Goal: Transaction & Acquisition: Book appointment/travel/reservation

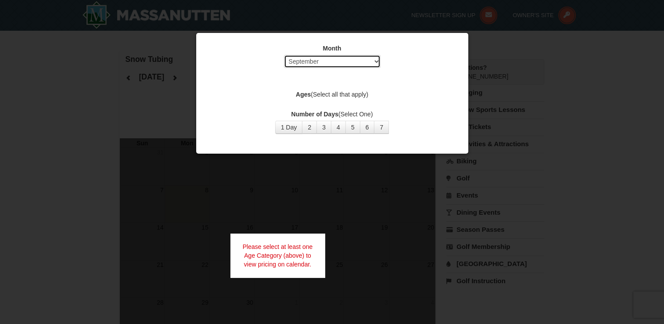
click at [355, 62] on select "Select September October November December January February March April May Jun…" at bounding box center [332, 61] width 97 height 13
select select "10"
click at [284, 55] on select "Select September October November December January February March April May Jun…" at bounding box center [332, 61] width 97 height 13
click at [384, 127] on button "7" at bounding box center [381, 127] width 15 height 13
click at [345, 94] on label "Ages (Select all that apply)" at bounding box center [332, 94] width 250 height 9
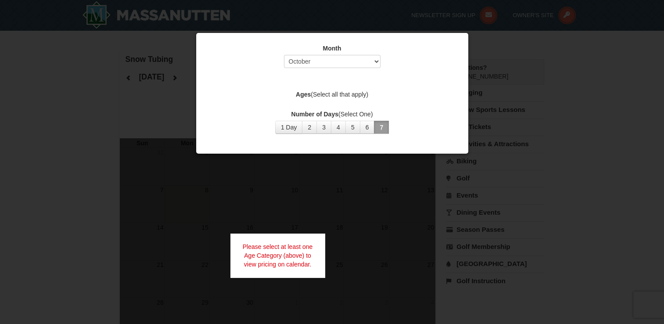
click at [334, 94] on label "Ages (Select all that apply)" at bounding box center [332, 94] width 250 height 9
drag, startPoint x: 334, startPoint y: 94, endPoint x: 409, endPoint y: 56, distance: 83.6
click at [409, 56] on div "Month Select September October November December January February March April M…" at bounding box center [332, 58] width 250 height 29
click at [377, 126] on button "7" at bounding box center [381, 127] width 15 height 13
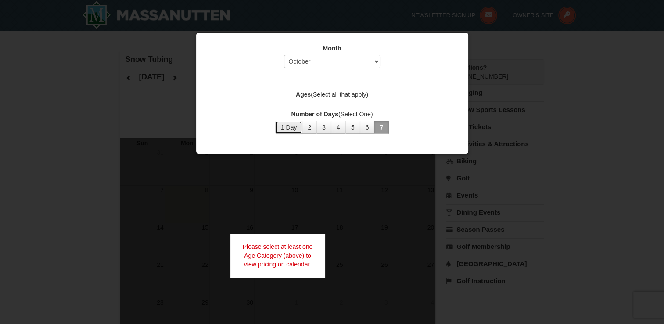
click at [288, 129] on button "1 Day" at bounding box center [289, 127] width 28 height 13
click at [355, 98] on label "Ages (Select all that apply)" at bounding box center [332, 94] width 250 height 9
drag, startPoint x: 355, startPoint y: 98, endPoint x: 302, endPoint y: 93, distance: 53.3
click at [302, 93] on strong "Ages" at bounding box center [303, 94] width 15 height 7
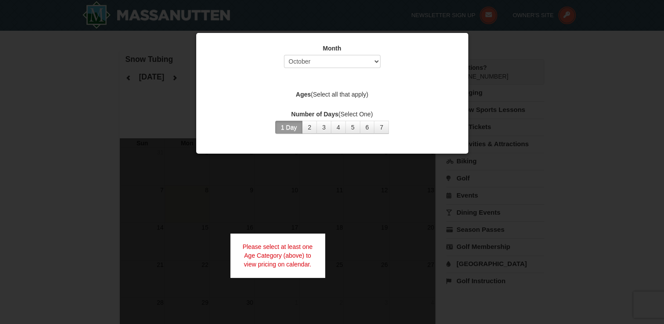
drag, startPoint x: 302, startPoint y: 93, endPoint x: 413, endPoint y: 77, distance: 112.7
click at [413, 77] on div "Month Select September October November December January February March April M…" at bounding box center [332, 88] width 263 height 103
click at [525, 104] on div at bounding box center [332, 162] width 664 height 324
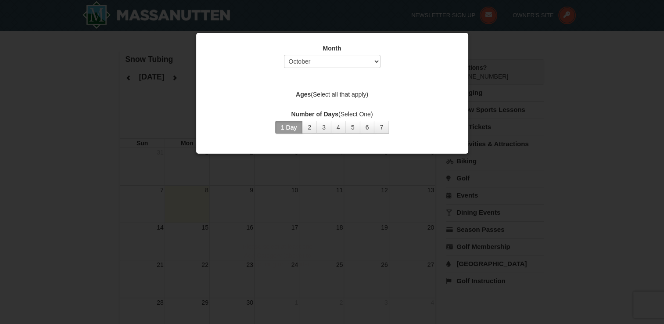
click at [289, 126] on button "1 Day" at bounding box center [289, 127] width 28 height 13
click at [381, 124] on button "7" at bounding box center [381, 127] width 15 height 13
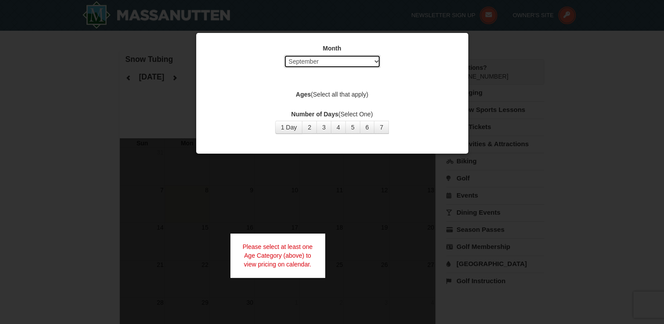
click at [321, 59] on select "Select September October November December January February March April May Jun…" at bounding box center [332, 61] width 97 height 13
select select "10"
click at [284, 55] on select "Select September October November December January February March April May Jun…" at bounding box center [332, 61] width 97 height 13
click at [338, 93] on label "Ages (Select all that apply)" at bounding box center [332, 94] width 250 height 9
click at [383, 129] on button "7" at bounding box center [381, 127] width 15 height 13
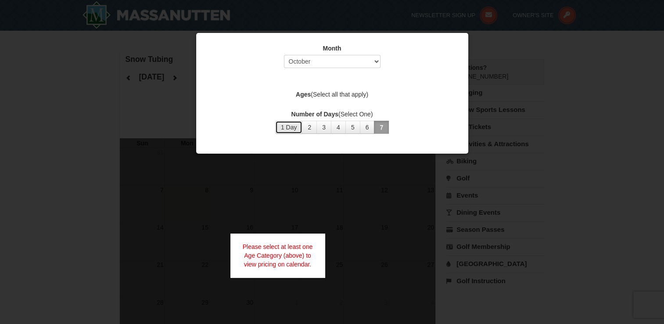
click at [293, 131] on button "1 Day" at bounding box center [289, 127] width 28 height 13
click at [275, 121] on button "1 Day" at bounding box center [289, 127] width 28 height 13
click at [304, 93] on strong "Ages" at bounding box center [303, 94] width 15 height 7
click at [334, 91] on label "Ages (Select all that apply)" at bounding box center [332, 94] width 250 height 9
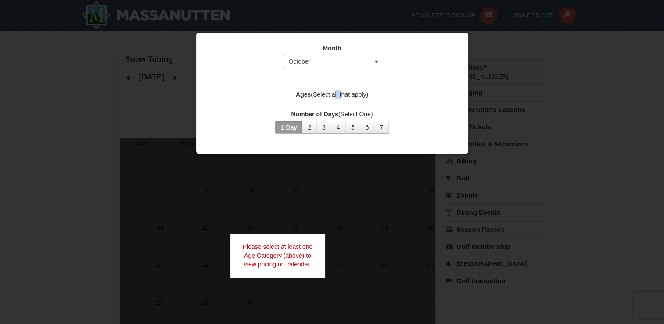
click at [334, 91] on label "Ages (Select all that apply)" at bounding box center [332, 94] width 250 height 9
drag, startPoint x: 334, startPoint y: 91, endPoint x: 375, endPoint y: 89, distance: 41.8
click at [375, 89] on div "Month Select September October November December January February March April M…" at bounding box center [332, 88] width 263 height 103
click at [315, 129] on button "2" at bounding box center [309, 127] width 15 height 13
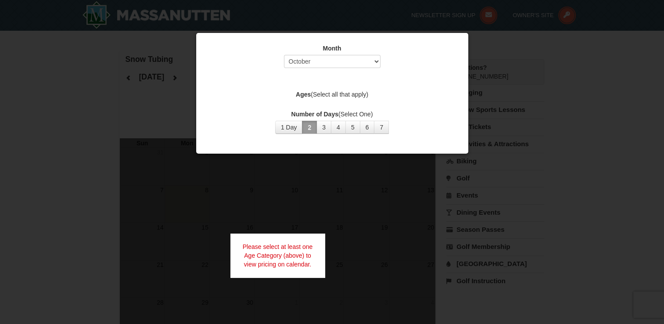
click at [315, 129] on button "2" at bounding box center [309, 127] width 15 height 13
click at [291, 259] on div "Please select at least one Age Category (above) to view pricing on calendar." at bounding box center [277, 256] width 95 height 44
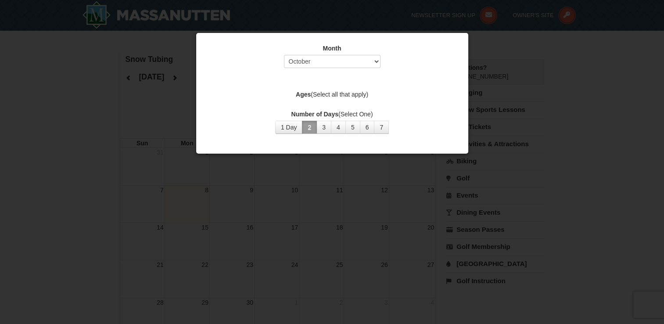
click at [342, 180] on div at bounding box center [332, 162] width 664 height 324
click at [279, 128] on button "1 Day" at bounding box center [289, 127] width 28 height 13
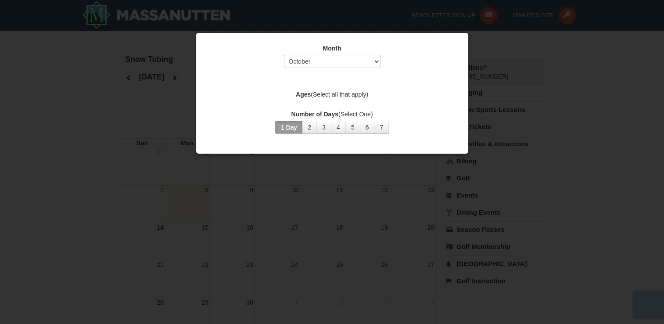
click at [279, 128] on button "1 Day" at bounding box center [289, 127] width 28 height 13
click at [303, 96] on strong "Ages" at bounding box center [303, 94] width 15 height 7
click at [324, 99] on div "Ages (Select all that apply)" at bounding box center [332, 95] width 250 height 11
click at [344, 101] on div "Month Select September October November December January February March April M…" at bounding box center [332, 88] width 263 height 103
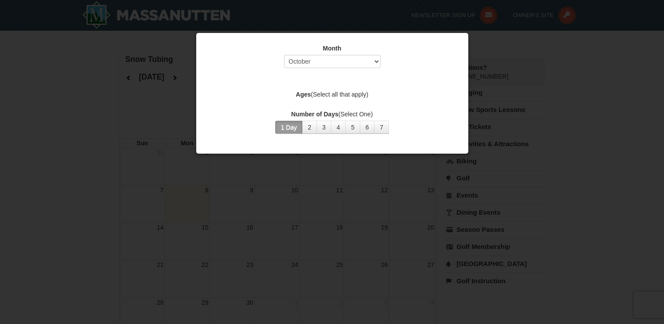
click at [344, 101] on div "Month Select September October November December January February March April M…" at bounding box center [332, 88] width 263 height 103
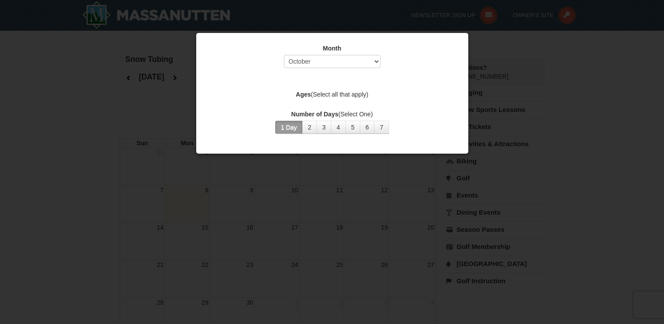
click at [341, 103] on div "Month Select September October November December January February March April M…" at bounding box center [332, 88] width 263 height 103
click at [329, 104] on div "Month Select September October November December January February March April M…" at bounding box center [332, 88] width 263 height 103
click at [331, 105] on div "Month Select September October November December January February March April M…" at bounding box center [332, 88] width 263 height 103
click at [306, 99] on div "Ages (Select all that apply)" at bounding box center [332, 95] width 250 height 11
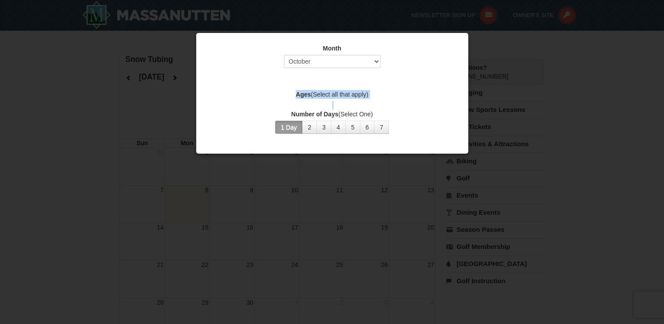
drag, startPoint x: 306, startPoint y: 99, endPoint x: 307, endPoint y: 104, distance: 4.9
click at [307, 104] on div "Month Select September October November December January February March April M…" at bounding box center [332, 88] width 263 height 103
click at [339, 101] on div "Month Select September October November December January February March April M…" at bounding box center [332, 88] width 263 height 103
click at [337, 103] on div "Month Select September October November December January February March April M…" at bounding box center [332, 88] width 263 height 103
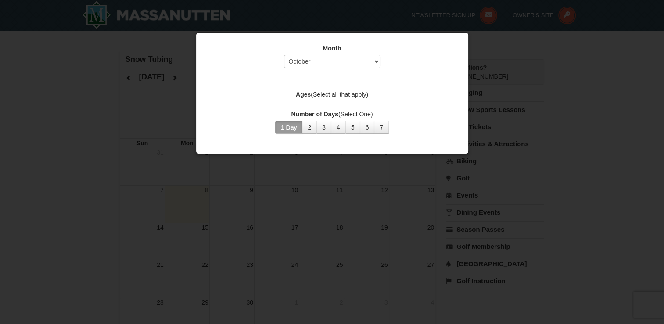
click at [337, 103] on div "Month Select September October November December January February March April M…" at bounding box center [332, 88] width 263 height 103
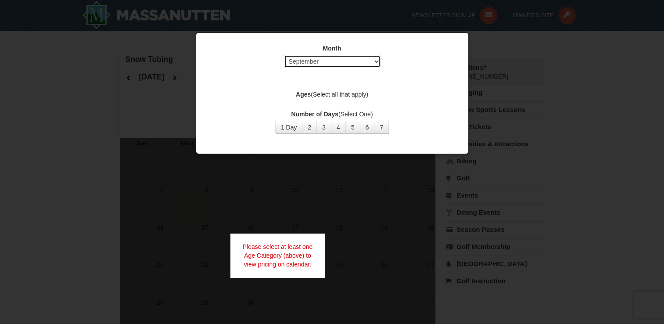
click at [335, 55] on select "Select September October November December January February March April May Jun…" at bounding box center [332, 61] width 97 height 13
select select "10"
click at [284, 55] on select "Select September October November December January February March April May Jun…" at bounding box center [332, 61] width 97 height 13
click at [325, 101] on div "Month Select September October November December January February March April M…" at bounding box center [332, 88] width 263 height 103
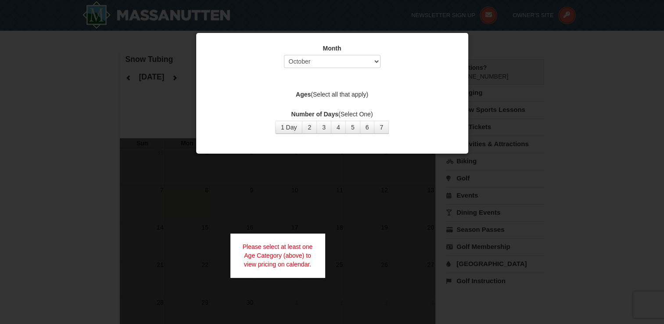
click at [327, 104] on div "Month Select September October November December January February March April M…" at bounding box center [332, 88] width 263 height 103
click at [292, 129] on button "1 Day" at bounding box center [289, 127] width 28 height 13
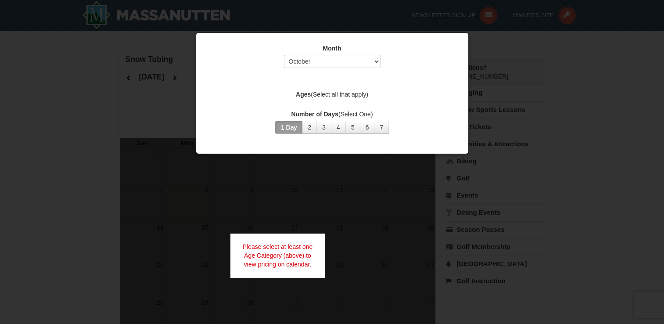
click at [292, 129] on button "1 Day" at bounding box center [289, 127] width 28 height 13
click at [334, 79] on div "Month Select September October November December January February March April M…" at bounding box center [332, 88] width 263 height 103
click at [333, 96] on label "Ages (Select all that apply)" at bounding box center [332, 94] width 250 height 9
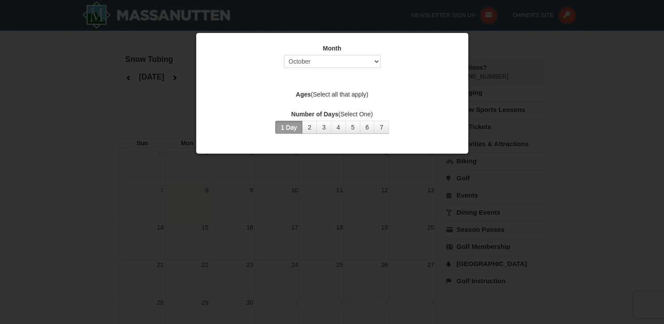
click at [280, 205] on div at bounding box center [332, 162] width 664 height 324
click at [279, 128] on button "1 Day" at bounding box center [289, 127] width 28 height 13
click at [352, 101] on div "Month Select September October November December January February March April M…" at bounding box center [332, 88] width 263 height 103
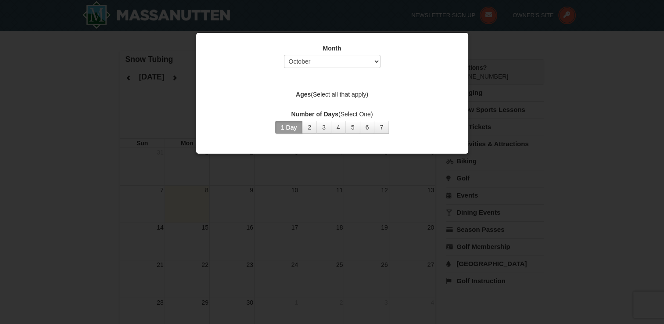
click at [352, 101] on div "Month Select September October November December January February March April M…" at bounding box center [332, 88] width 263 height 103
click at [349, 104] on div "Month Select September October November December January February March April M…" at bounding box center [332, 88] width 263 height 103
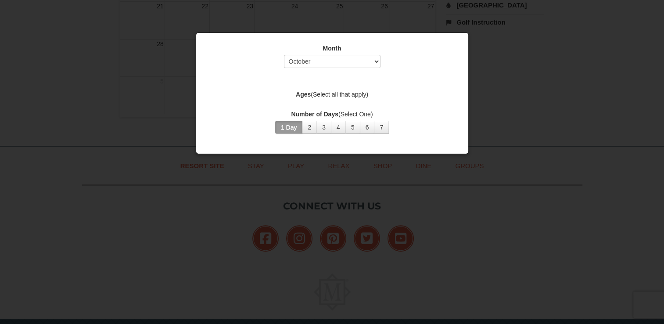
scroll to position [283, 0]
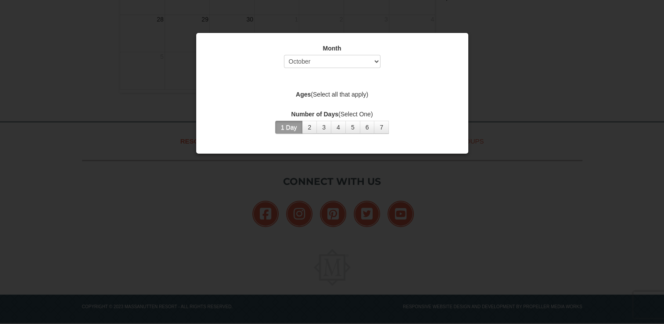
click at [283, 120] on div "Number of Days (Select One) 1 Day 2 3 4 5 6 7 8 9 10 11 12 13 14 15" at bounding box center [332, 122] width 250 height 24
click at [297, 126] on button "1 Day" at bounding box center [289, 127] width 28 height 13
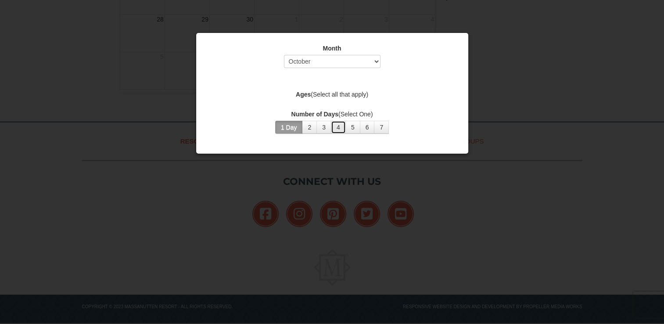
click at [335, 129] on button "4" at bounding box center [338, 127] width 15 height 13
click at [295, 126] on button "1 Day" at bounding box center [289, 127] width 28 height 13
click at [299, 126] on button "1 Day" at bounding box center [289, 127] width 28 height 13
click at [290, 118] on label "Number of Days (Select One)" at bounding box center [332, 114] width 250 height 9
click at [336, 99] on div "Ages (Select all that apply)" at bounding box center [332, 95] width 250 height 11
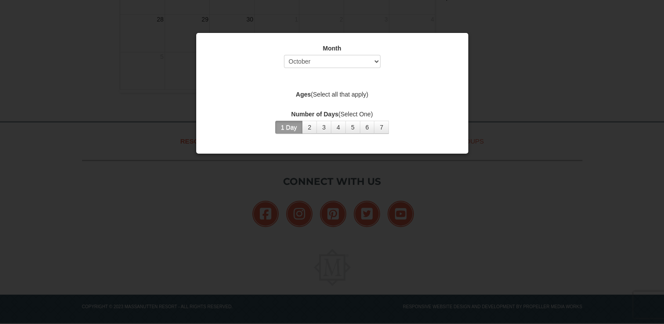
click at [334, 101] on div "Month Select September October November December January February March April M…" at bounding box center [332, 88] width 263 height 103
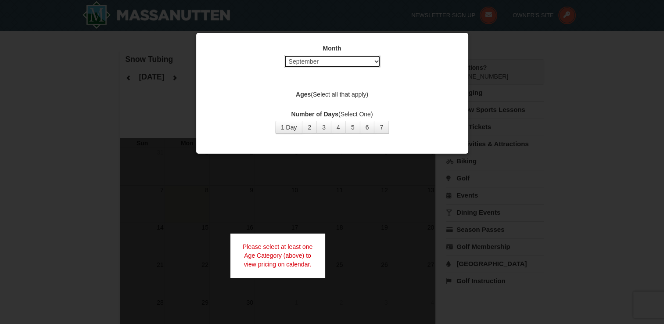
click at [335, 60] on select "Select September October November December January February March April May Jun…" at bounding box center [332, 61] width 97 height 13
select select "10"
click at [284, 55] on select "Select September October November December January February March April May Jun…" at bounding box center [332, 61] width 97 height 13
click at [331, 104] on div "Month Select September October November December January February March April M…" at bounding box center [332, 88] width 263 height 103
click at [328, 85] on div "Month Select September October November December January February March April M…" at bounding box center [332, 88] width 263 height 103
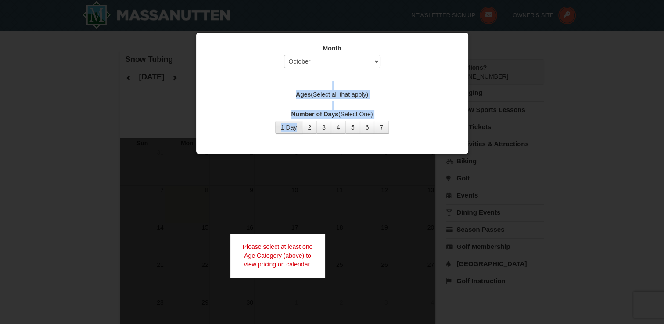
drag, startPoint x: 328, startPoint y: 83, endPoint x: 302, endPoint y: 129, distance: 52.9
click at [302, 129] on div "Month Select September October November December January February March April M…" at bounding box center [332, 88] width 263 height 103
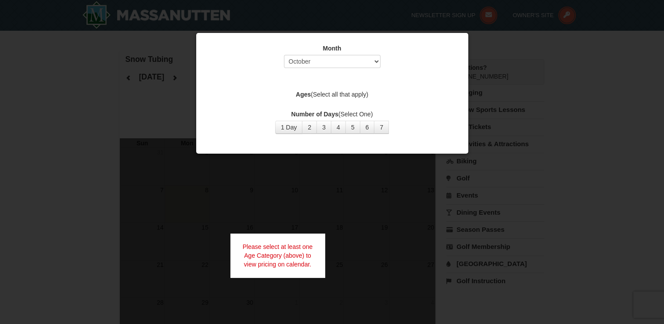
drag, startPoint x: 302, startPoint y: 129, endPoint x: 295, endPoint y: 135, distance: 8.7
click at [295, 135] on div "Month Select September October November December January February March April M…" at bounding box center [332, 88] width 263 height 103
click at [292, 127] on button "1 Day" at bounding box center [289, 127] width 28 height 13
click at [315, 102] on div "Month Select September October November December January February March April M…" at bounding box center [332, 88] width 263 height 103
click at [321, 104] on div "Month Select September October November December January February March April M…" at bounding box center [332, 88] width 263 height 103
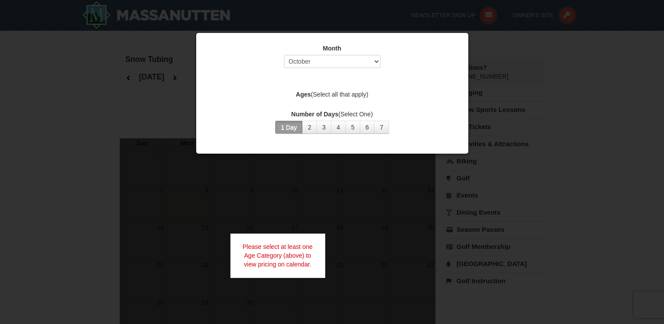
click at [321, 104] on div "Month Select September October November December January February March April M…" at bounding box center [332, 88] width 263 height 103
drag, startPoint x: 471, startPoint y: 59, endPoint x: 473, endPoint y: 54, distance: 5.7
click at [473, 54] on div at bounding box center [332, 162] width 664 height 324
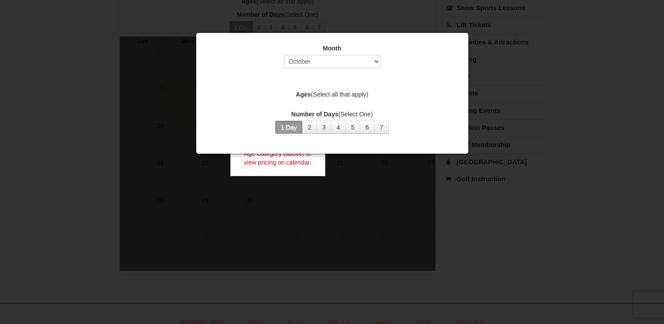
scroll to position [79, 0]
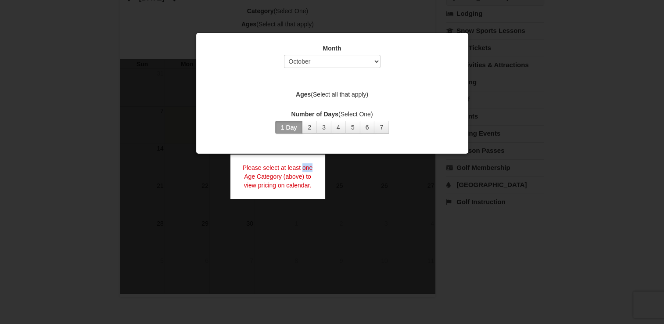
click at [302, 162] on div "Please select at least one Age Category (above) to view pricing on calendar." at bounding box center [277, 177] width 95 height 44
click at [322, 209] on div at bounding box center [332, 162] width 664 height 324
click at [321, 99] on div "Ages (Select all that apply)" at bounding box center [332, 95] width 250 height 11
click at [291, 126] on button "1 Day" at bounding box center [289, 127] width 28 height 13
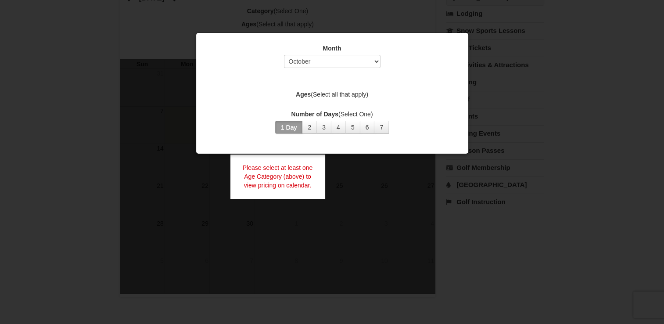
click at [291, 126] on button "1 Day" at bounding box center [289, 127] width 28 height 13
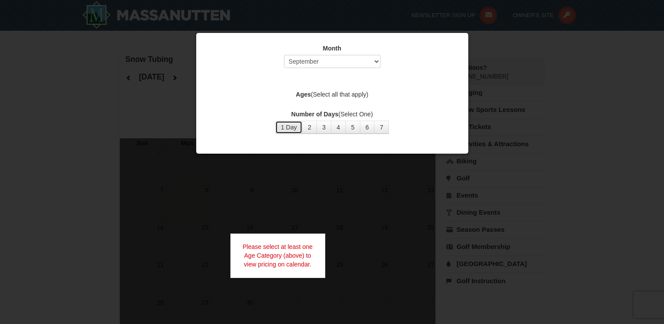
click at [285, 127] on button "1 Day" at bounding box center [289, 127] width 28 height 13
click at [346, 65] on select "Select September October November December January February March April May Jun…" at bounding box center [332, 61] width 97 height 13
select select "10"
click at [284, 55] on select "Select September October November December January February March April May Jun…" at bounding box center [332, 61] width 97 height 13
click at [337, 99] on div "Ages (Select all that apply)" at bounding box center [332, 95] width 250 height 11
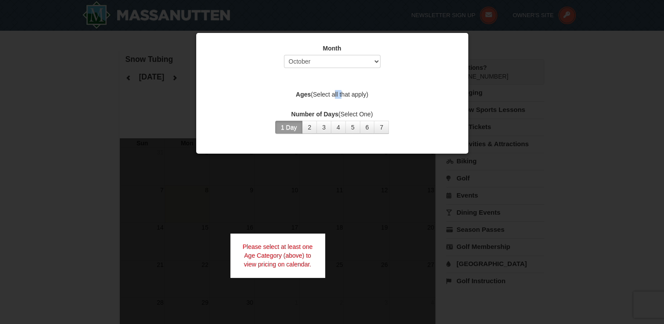
click at [337, 99] on div "Ages (Select all that apply)" at bounding box center [332, 95] width 250 height 11
click at [333, 101] on div "Month Select September October November December January February March April M…" at bounding box center [332, 88] width 263 height 103
drag, startPoint x: 333, startPoint y: 101, endPoint x: 324, endPoint y: 103, distance: 9.8
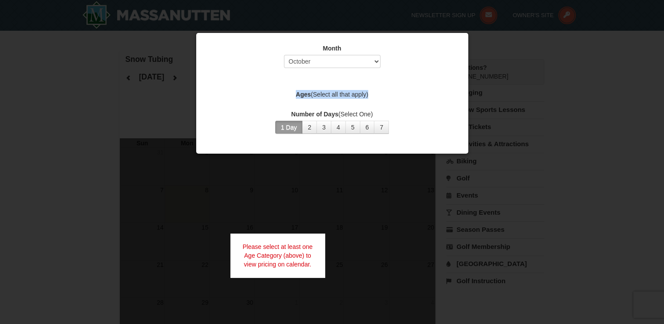
click at [324, 103] on div "Month Select September October November December January February March April M…" at bounding box center [332, 88] width 263 height 103
click at [306, 105] on div "Month Select September October November December January February March April M…" at bounding box center [332, 88] width 263 height 103
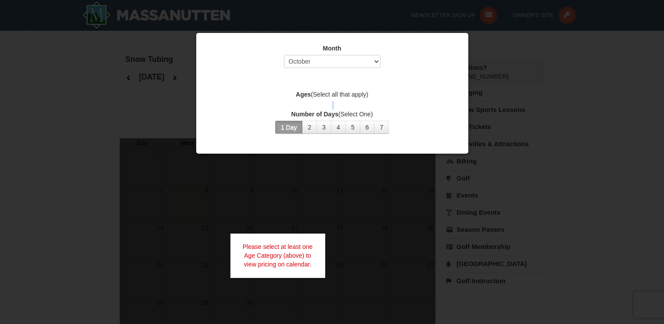
click at [306, 105] on div "Month Select September October November December January February March April M…" at bounding box center [332, 88] width 263 height 103
click at [508, 156] on div at bounding box center [332, 162] width 664 height 324
drag, startPoint x: 508, startPoint y: 156, endPoint x: 492, endPoint y: 112, distance: 46.8
click at [492, 112] on div at bounding box center [332, 162] width 664 height 324
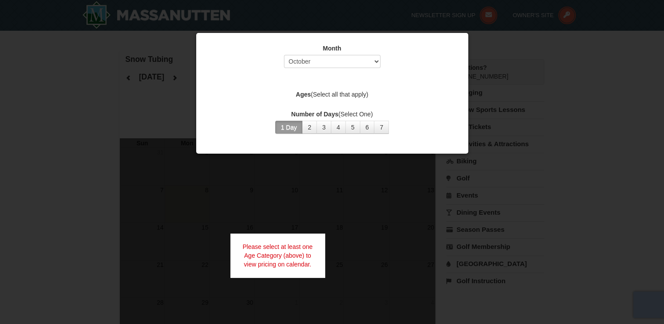
click at [492, 112] on div at bounding box center [332, 162] width 664 height 324
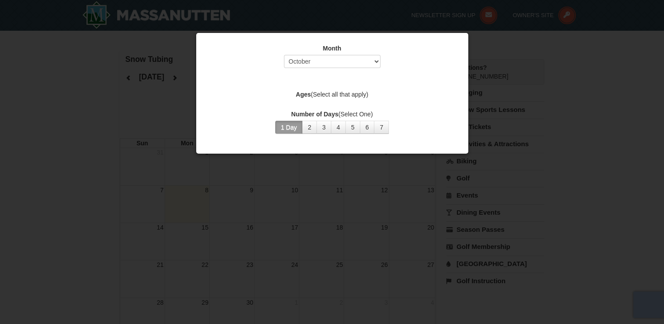
click at [224, 229] on div at bounding box center [332, 162] width 664 height 324
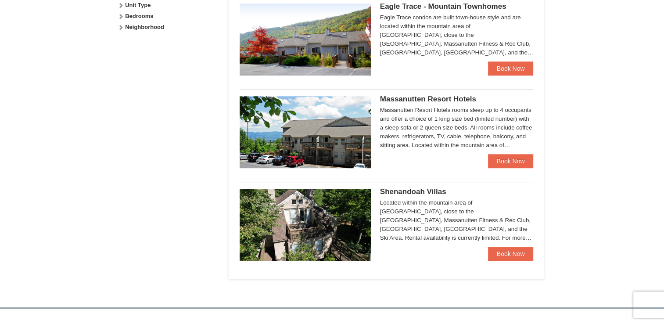
scroll to position [474, 0]
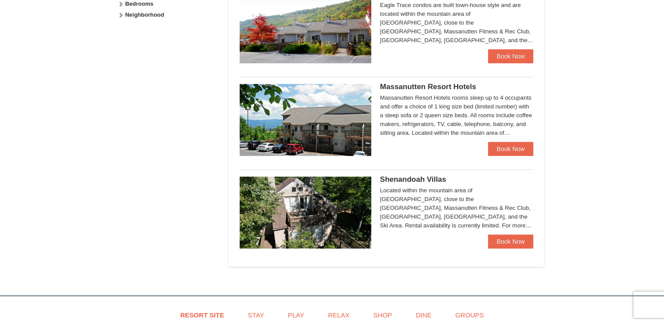
click at [383, 199] on div "Located within the mountain area of [GEOGRAPHIC_DATA], close to the [GEOGRAPHIC…" at bounding box center [457, 208] width 154 height 44
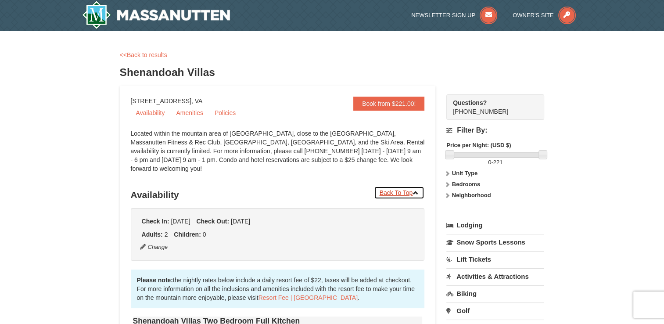
click at [399, 186] on link "Back To Top" at bounding box center [399, 192] width 51 height 13
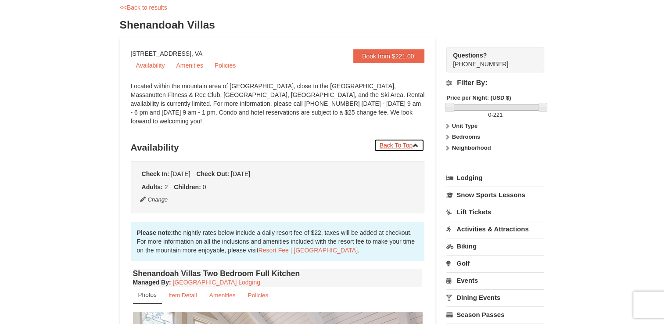
scroll to position [50, 0]
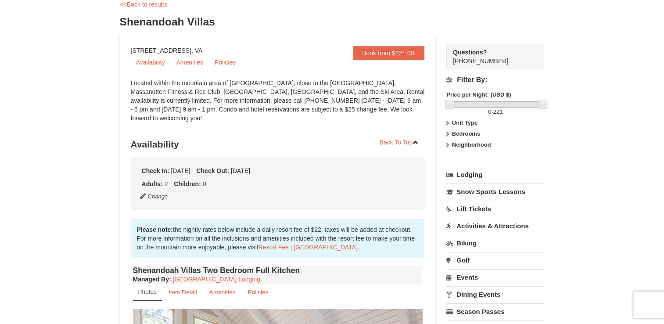
click at [367, 219] on div "Please note: the nightly rates below include a daily resort fee of $22, taxes w…" at bounding box center [278, 238] width 294 height 39
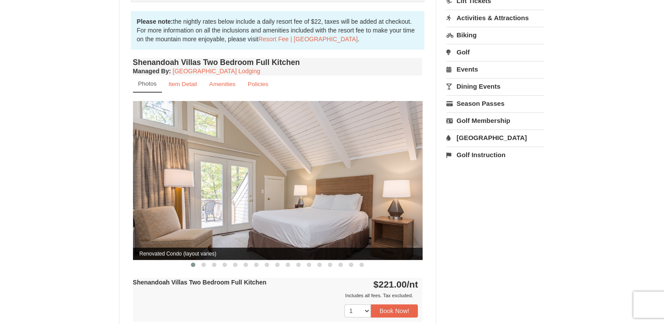
scroll to position [251, 0]
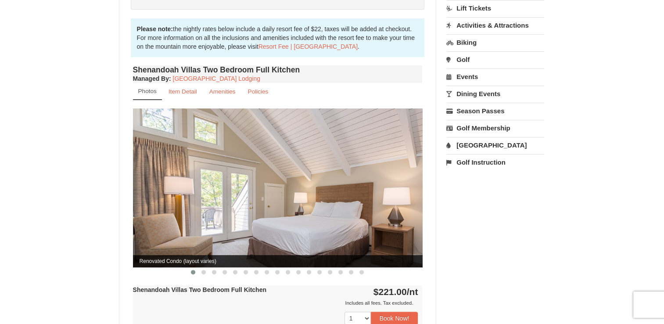
click at [390, 196] on img at bounding box center [278, 187] width 290 height 158
click at [205, 270] on span at bounding box center [203, 272] width 4 height 4
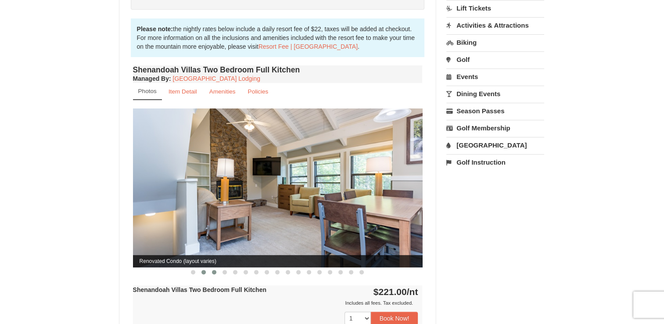
click at [209, 268] on button at bounding box center [214, 272] width 11 height 9
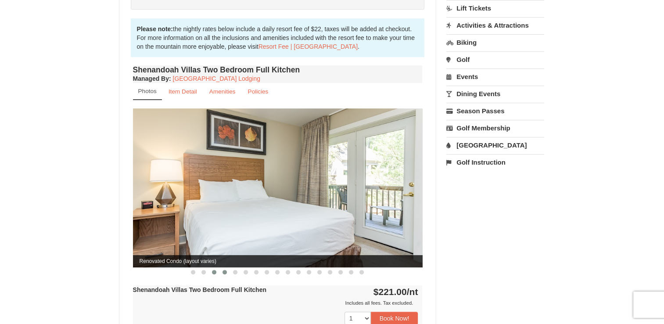
click at [223, 270] on span at bounding box center [225, 272] width 4 height 4
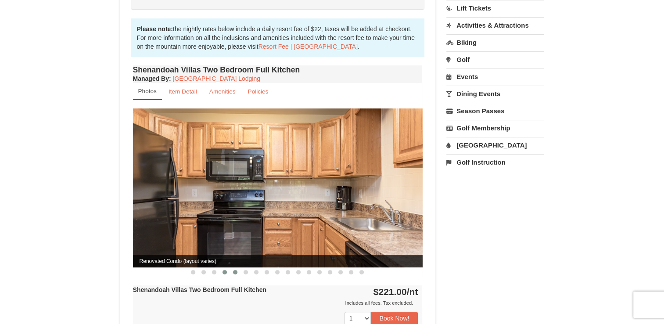
click at [232, 268] on button at bounding box center [235, 272] width 11 height 9
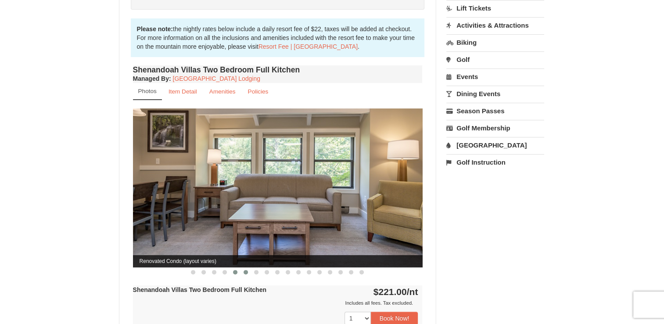
click at [246, 270] on span at bounding box center [246, 272] width 4 height 4
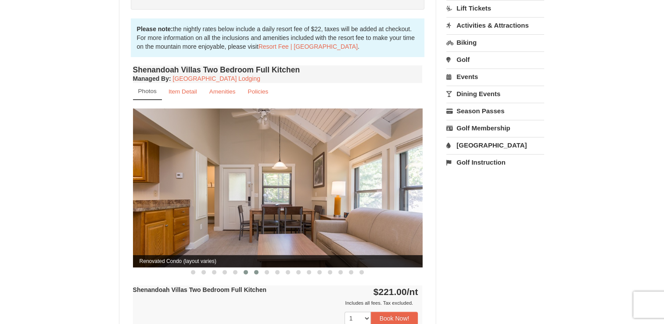
click at [256, 270] on span at bounding box center [256, 272] width 4 height 4
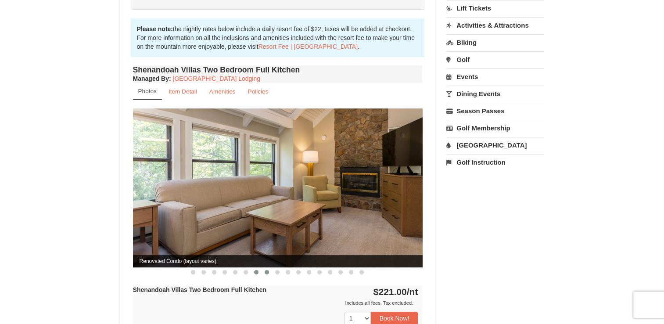
click at [270, 268] on button at bounding box center [267, 272] width 11 height 9
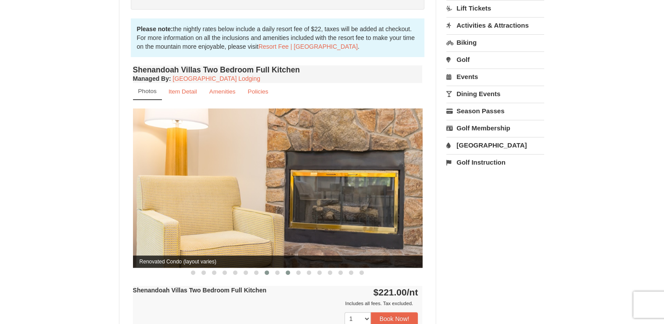
click at [284, 268] on button at bounding box center [288, 272] width 11 height 9
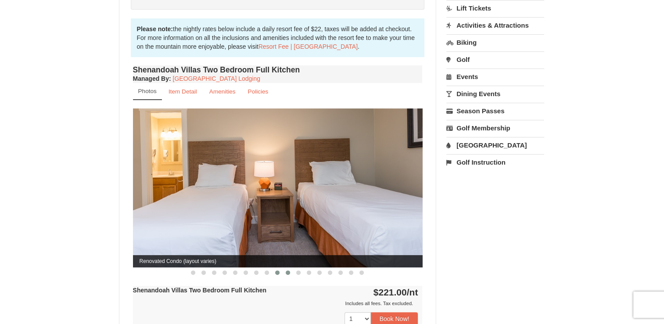
click at [278, 270] on span at bounding box center [277, 272] width 4 height 4
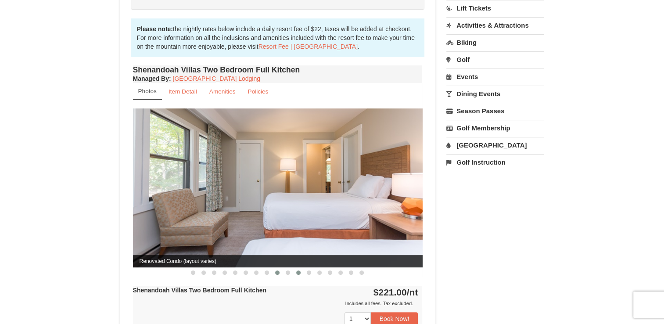
click at [293, 268] on button at bounding box center [298, 272] width 11 height 9
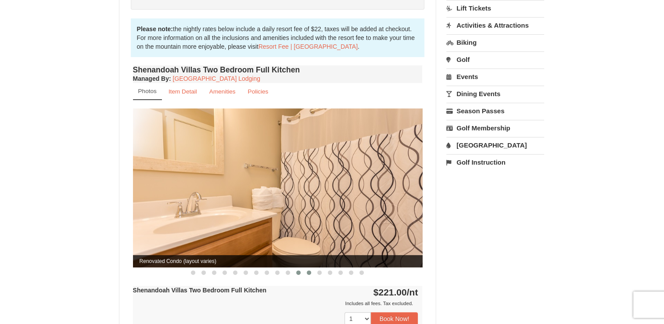
click at [307, 268] on button at bounding box center [309, 272] width 11 height 9
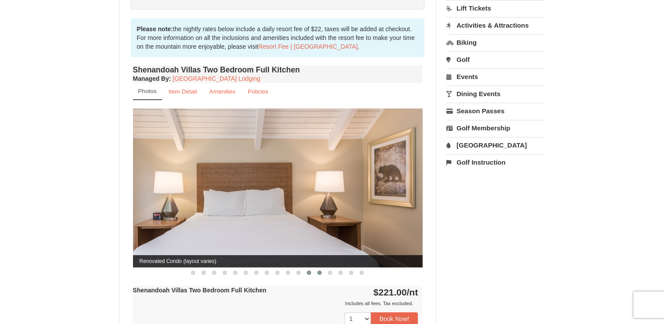
click at [323, 268] on button at bounding box center [319, 272] width 11 height 9
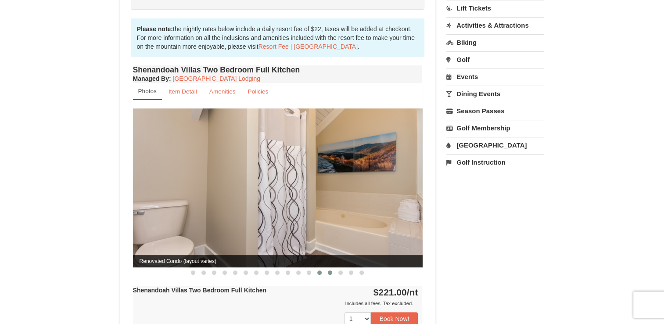
click at [334, 268] on button at bounding box center [330, 272] width 11 height 9
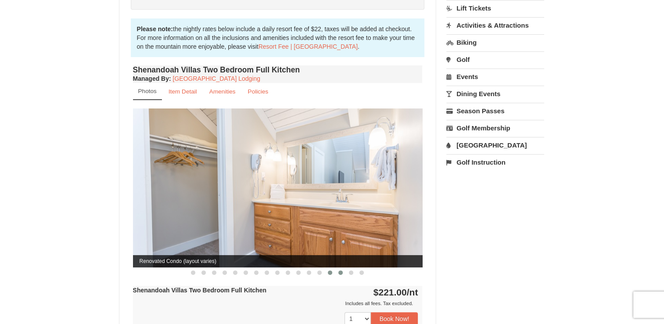
click at [342, 270] on span at bounding box center [340, 272] width 4 height 4
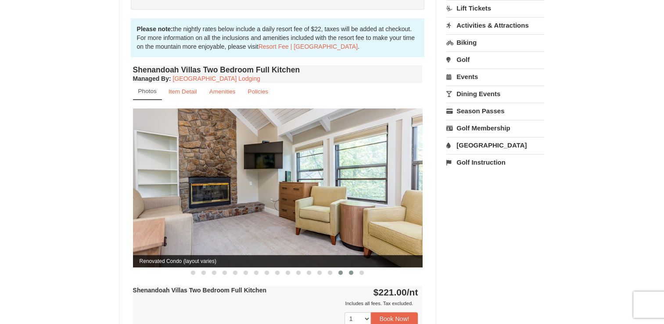
click at [351, 270] on span at bounding box center [351, 272] width 4 height 4
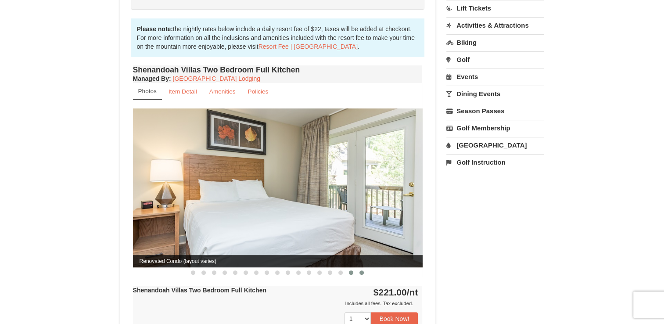
click at [362, 270] on span at bounding box center [362, 272] width 4 height 4
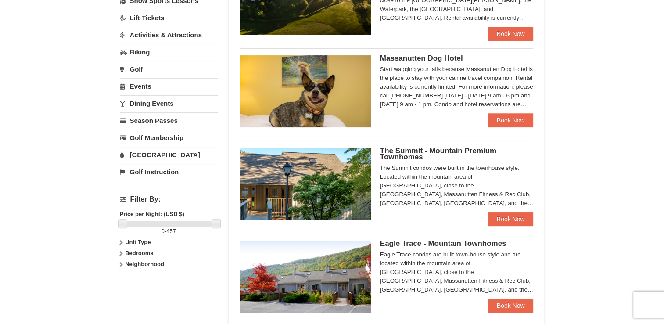
scroll to position [225, 0]
click at [443, 158] on h5 "The Summit - Mountain Premium Townhomes" at bounding box center [457, 153] width 154 height 12
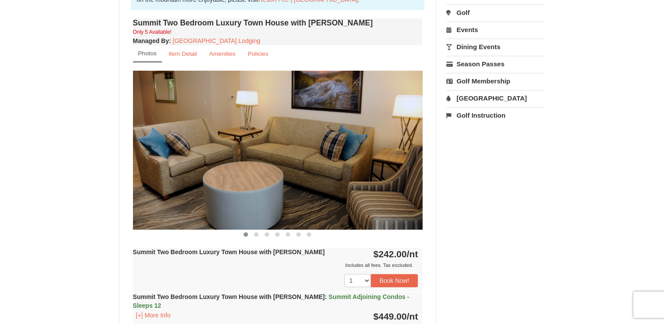
scroll to position [298, 0]
click at [258, 233] on span at bounding box center [256, 234] width 4 height 4
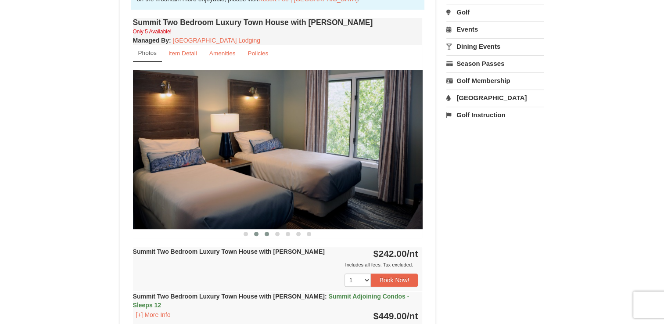
click at [265, 235] on button at bounding box center [267, 234] width 11 height 9
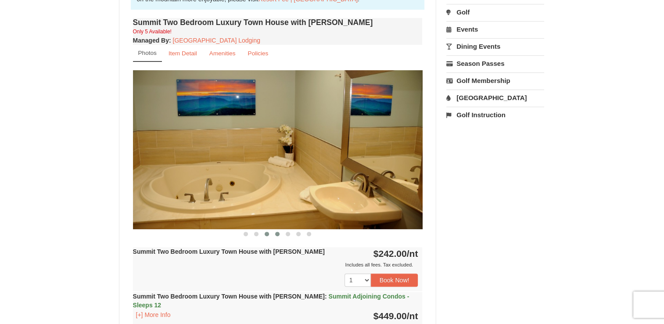
click at [277, 235] on button at bounding box center [277, 234] width 11 height 9
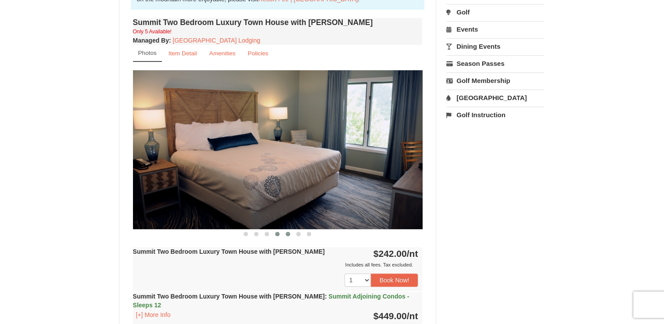
click at [287, 235] on span at bounding box center [288, 234] width 4 height 4
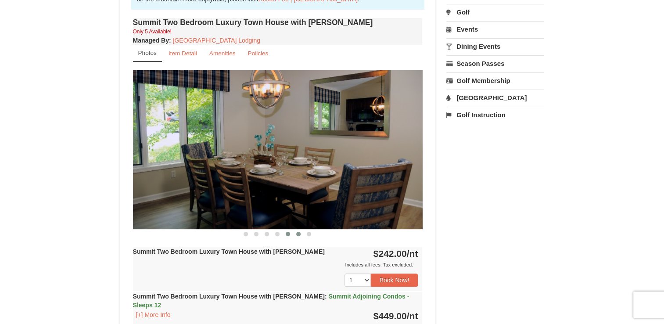
click at [299, 235] on span at bounding box center [298, 234] width 4 height 4
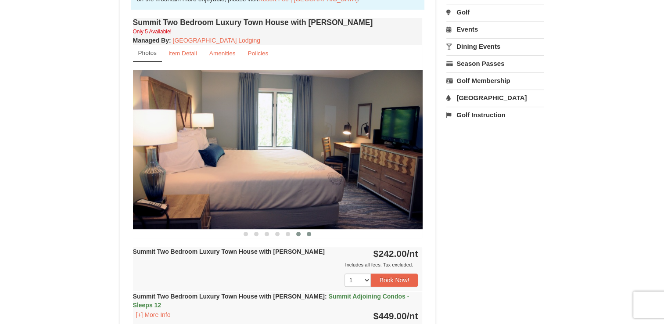
click at [307, 236] on button at bounding box center [309, 234] width 11 height 9
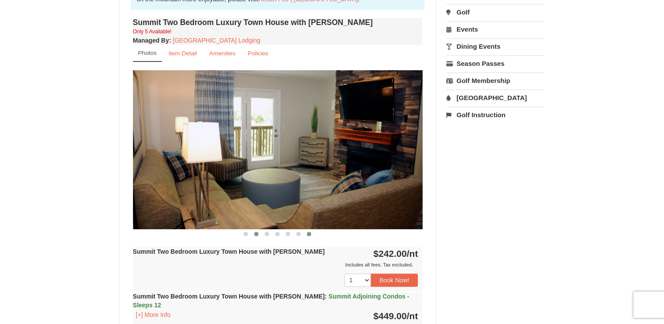
click at [251, 233] on button at bounding box center [256, 234] width 11 height 9
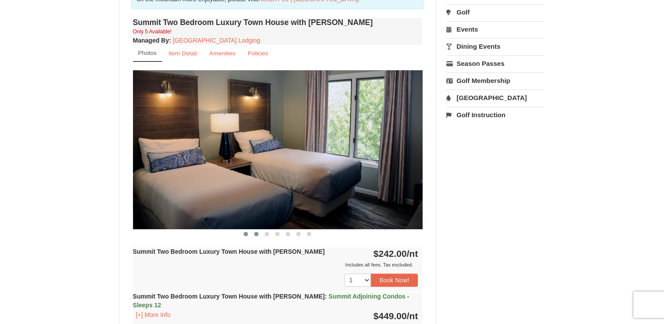
click at [249, 236] on div "Summit Two Bedroom Luxury Town House with Jacuzzi Only 5 Available! Managed By …" at bounding box center [278, 200] width 294 height 368
click at [249, 236] on button at bounding box center [246, 234] width 11 height 9
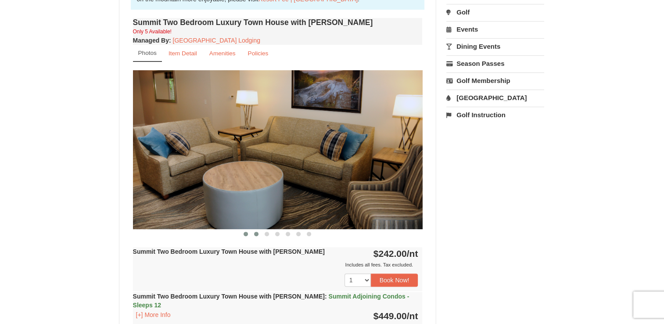
click at [255, 234] on span at bounding box center [256, 234] width 4 height 4
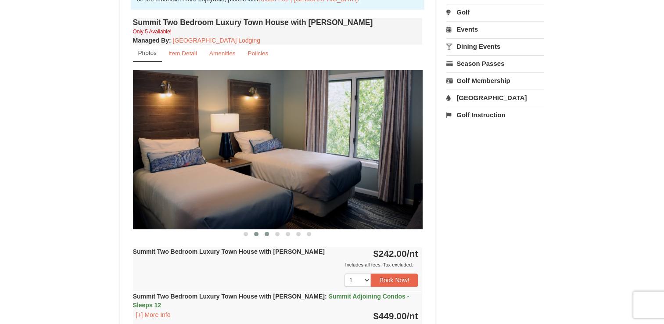
click at [270, 234] on button at bounding box center [267, 234] width 11 height 9
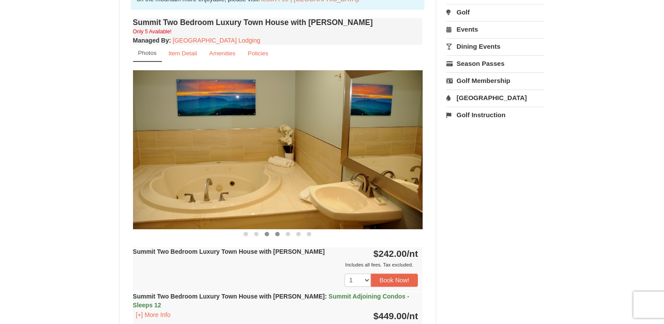
click at [274, 235] on button at bounding box center [277, 234] width 11 height 9
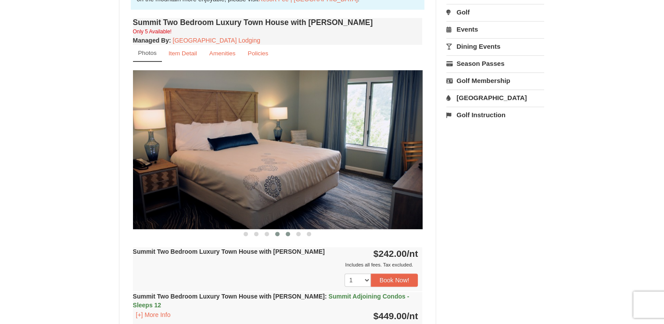
click at [288, 235] on span at bounding box center [288, 234] width 4 height 4
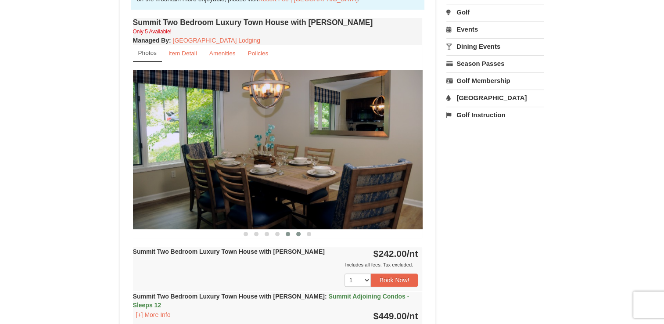
click at [298, 235] on span at bounding box center [298, 234] width 4 height 4
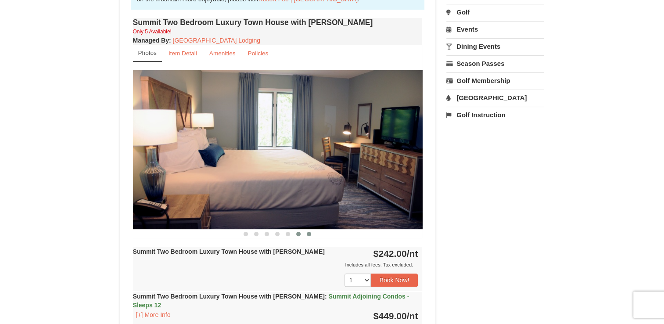
click at [311, 234] on button at bounding box center [309, 234] width 11 height 9
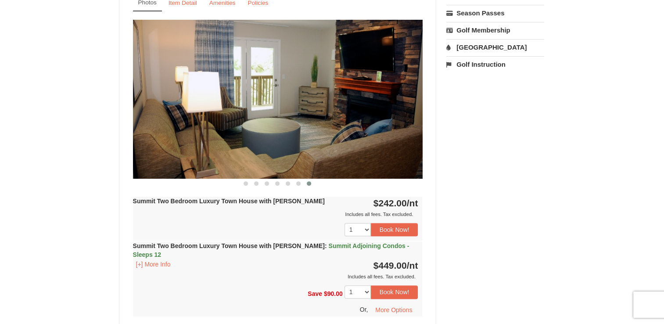
scroll to position [316, 0]
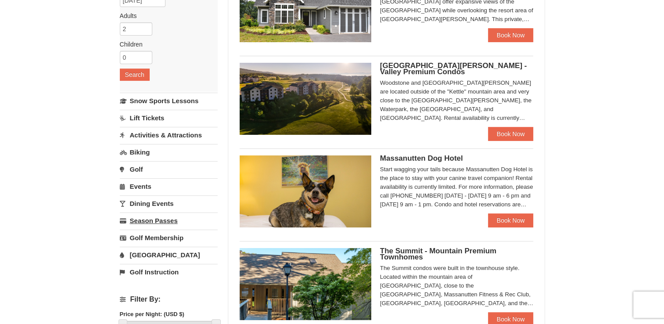
scroll to position [120, 0]
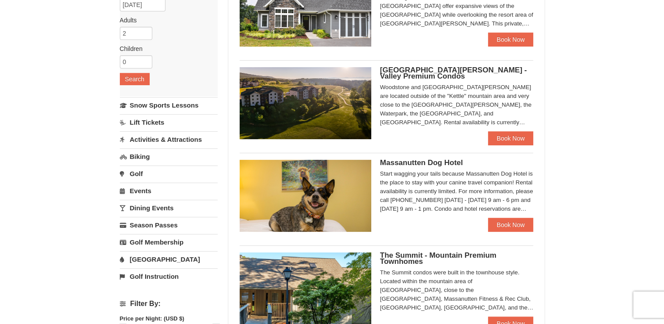
click at [428, 70] on span "[GEOGRAPHIC_DATA][PERSON_NAME] - Valley Premium Condos" at bounding box center [453, 73] width 147 height 14
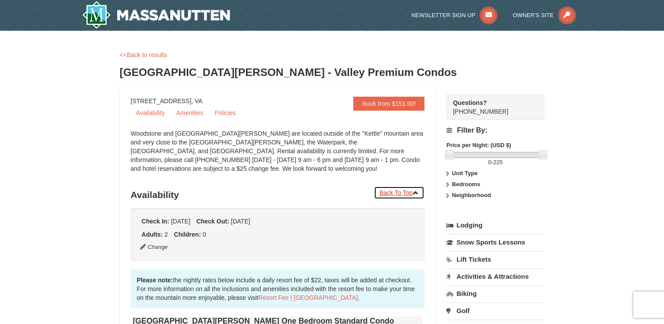
click at [396, 189] on link "Back To Top" at bounding box center [399, 192] width 51 height 13
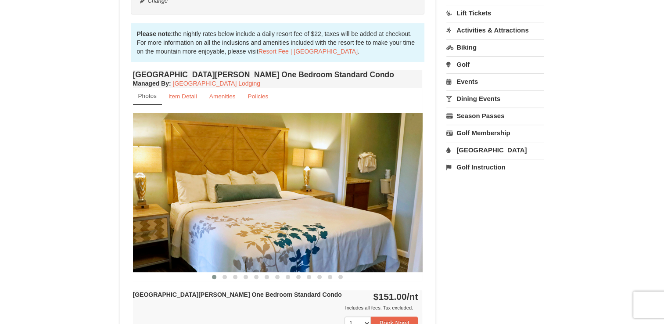
scroll to position [261, 0]
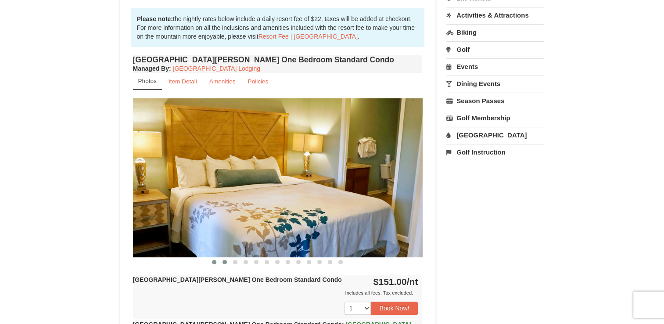
click at [226, 262] on span at bounding box center [225, 262] width 4 height 4
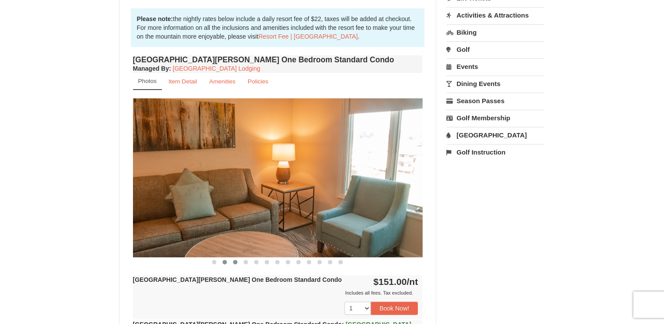
click at [234, 262] on span at bounding box center [235, 262] width 4 height 4
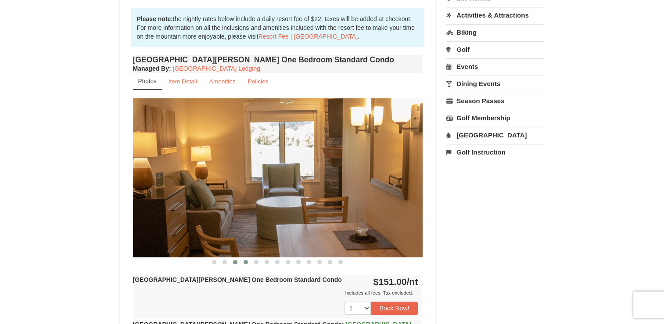
click at [247, 265] on button at bounding box center [246, 262] width 11 height 9
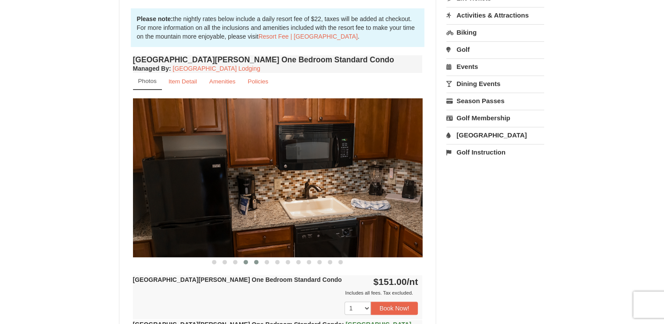
click at [257, 262] on span at bounding box center [256, 262] width 4 height 4
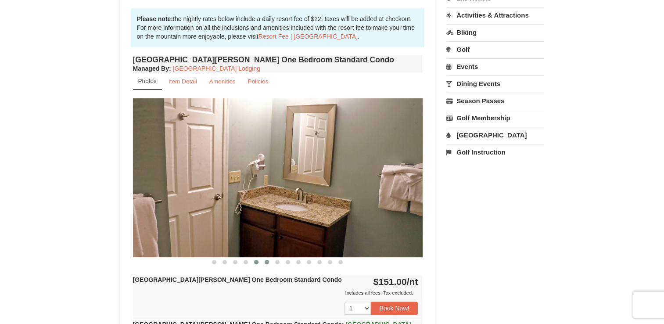
click at [269, 262] on button at bounding box center [267, 262] width 11 height 9
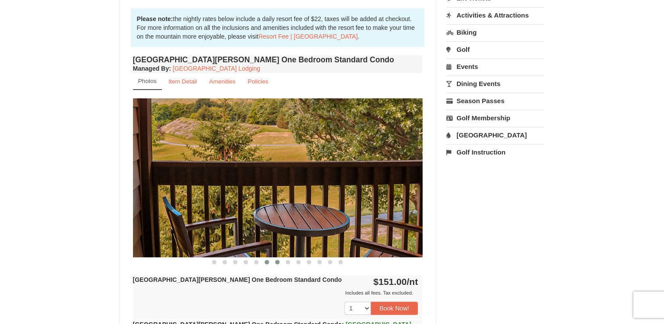
click at [274, 262] on button at bounding box center [277, 262] width 11 height 9
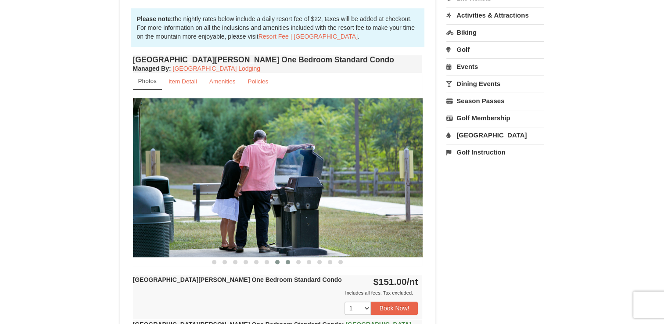
click at [288, 262] on span at bounding box center [288, 262] width 4 height 4
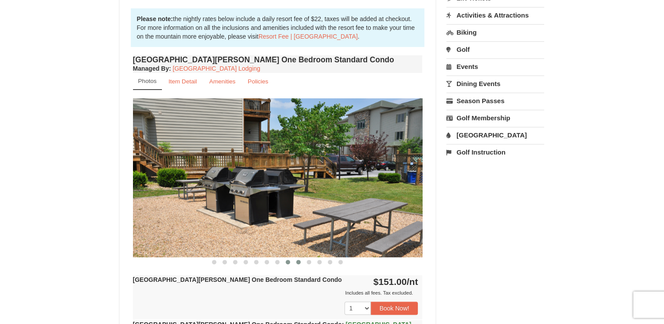
click at [294, 263] on button at bounding box center [298, 262] width 11 height 9
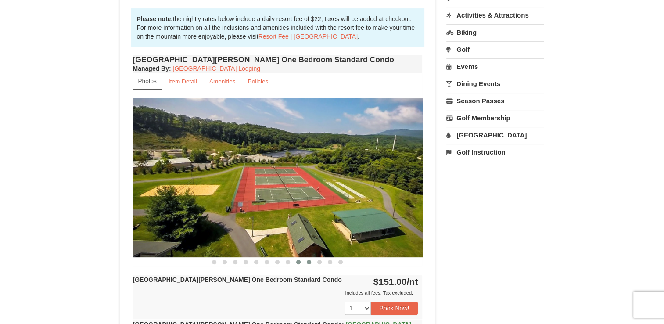
click at [307, 262] on span at bounding box center [309, 262] width 4 height 4
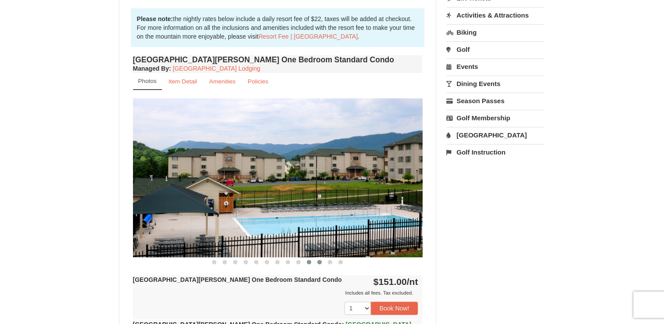
click at [323, 262] on button at bounding box center [319, 262] width 11 height 9
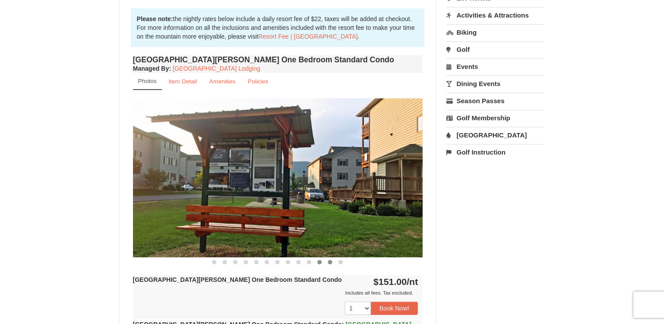
click at [326, 262] on button at bounding box center [330, 262] width 11 height 9
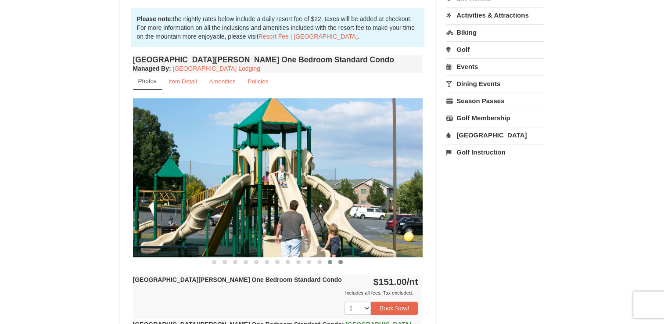
click at [339, 263] on button at bounding box center [340, 262] width 11 height 9
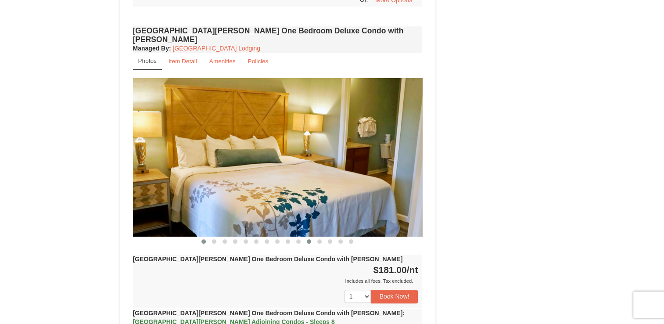
scroll to position [647, 0]
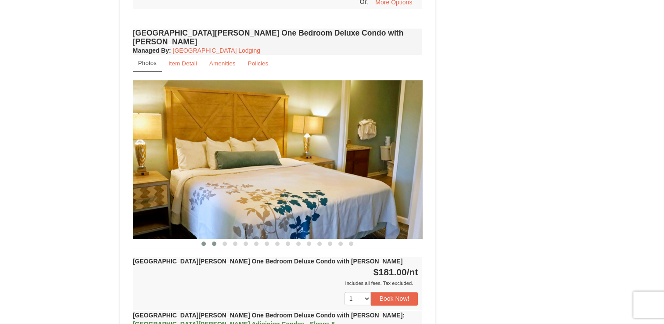
click at [214, 241] on span at bounding box center [214, 243] width 4 height 4
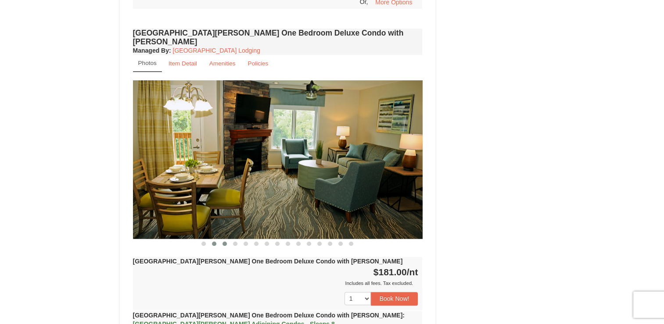
click at [223, 241] on span at bounding box center [225, 243] width 4 height 4
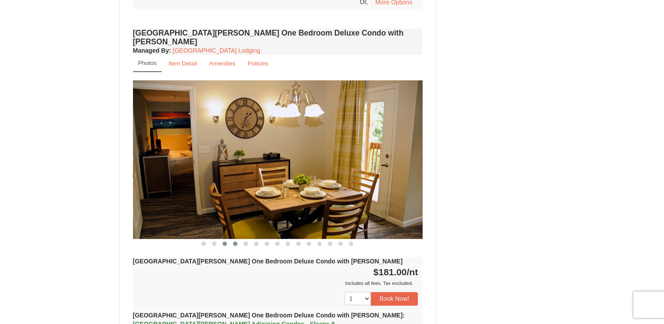
click at [235, 241] on span at bounding box center [235, 243] width 4 height 4
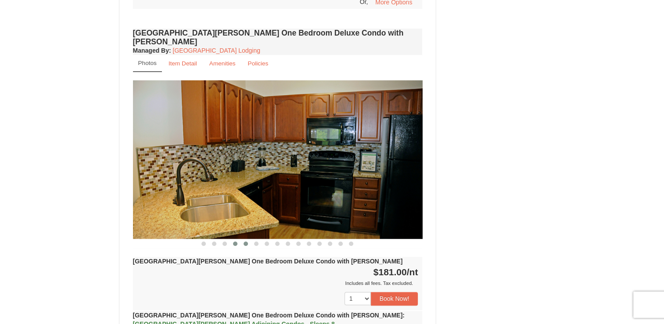
click at [245, 241] on span at bounding box center [246, 243] width 4 height 4
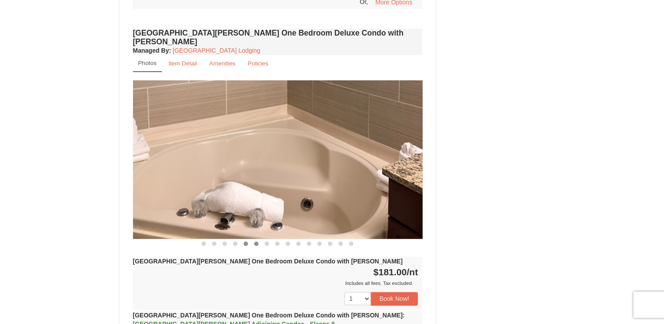
click at [260, 239] on button at bounding box center [256, 243] width 11 height 9
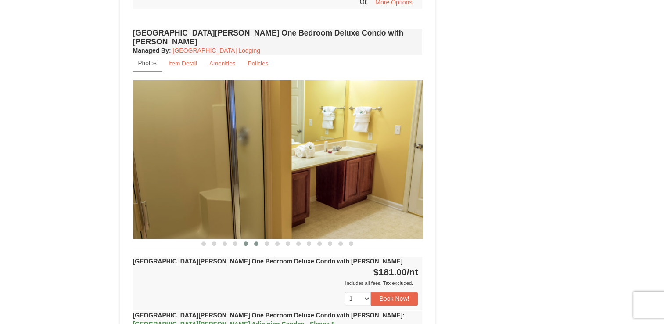
click at [245, 241] on span at bounding box center [246, 243] width 4 height 4
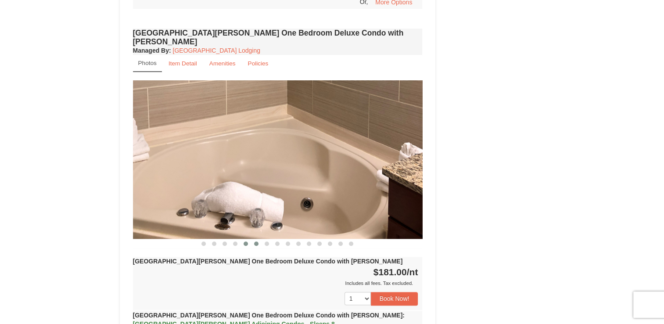
click at [259, 239] on button at bounding box center [256, 243] width 11 height 9
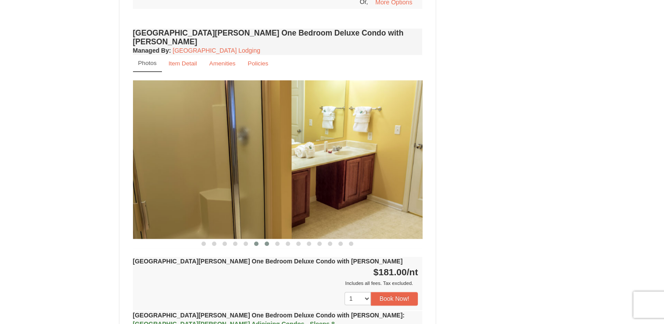
click at [268, 241] on span at bounding box center [267, 243] width 4 height 4
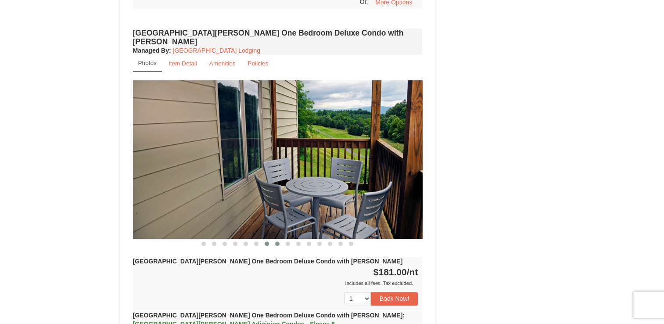
click at [278, 241] on span at bounding box center [277, 243] width 4 height 4
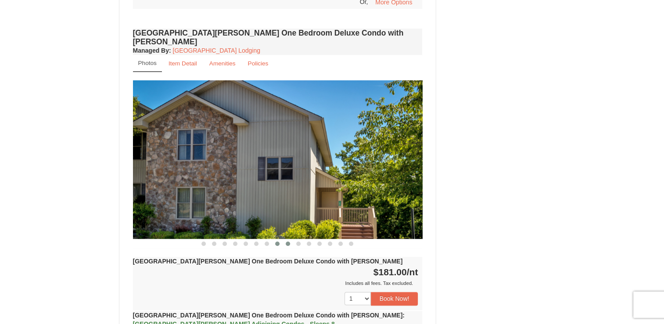
click at [286, 239] on button at bounding box center [288, 243] width 11 height 9
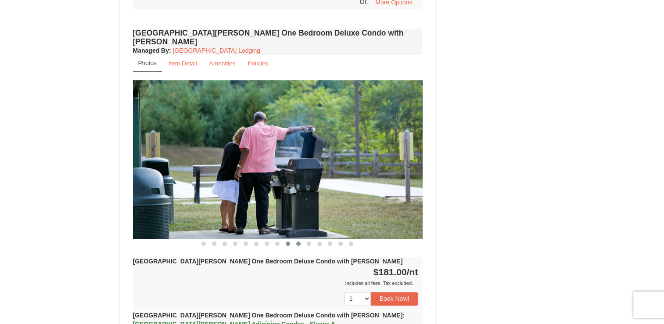
click at [297, 241] on span at bounding box center [298, 243] width 4 height 4
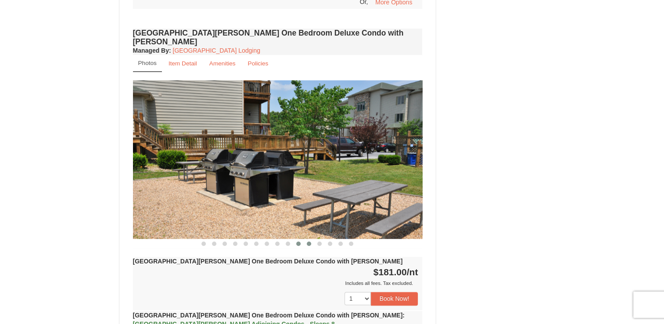
click at [308, 241] on span at bounding box center [309, 243] width 4 height 4
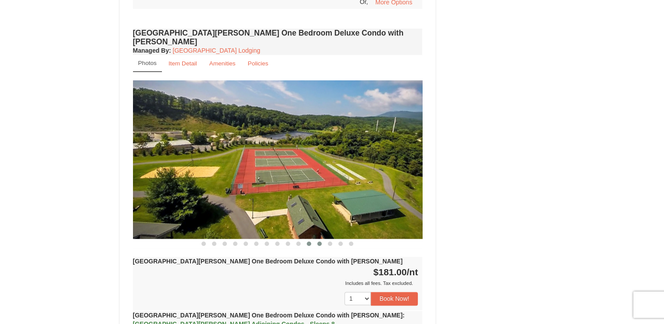
click at [323, 239] on button at bounding box center [319, 243] width 11 height 9
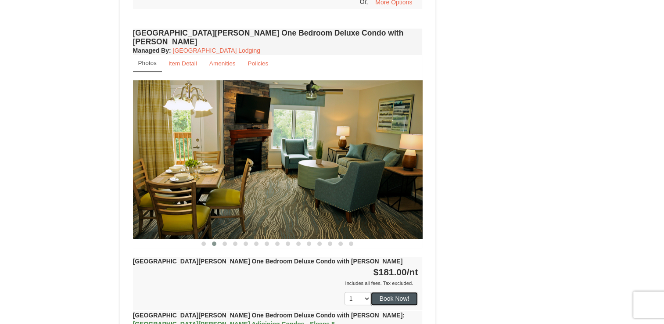
click at [395, 292] on button "Book Now!" at bounding box center [394, 298] width 47 height 13
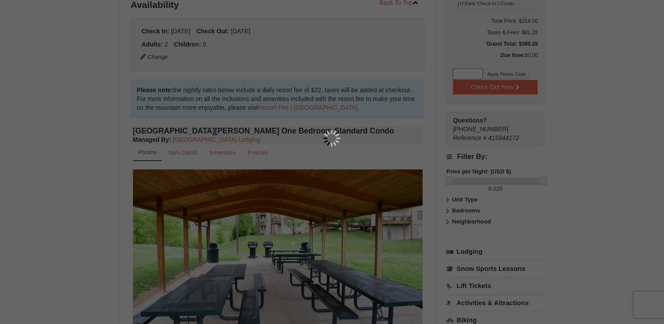
scroll to position [86, 0]
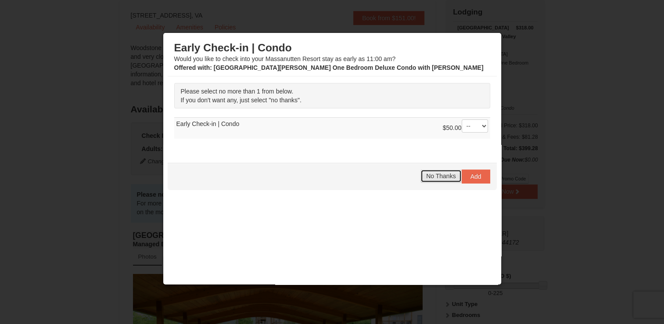
click at [445, 175] on span "No Thanks" at bounding box center [440, 176] width 29 height 7
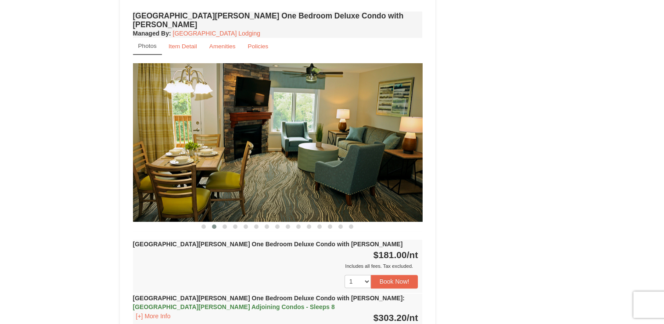
scroll to position [671, 0]
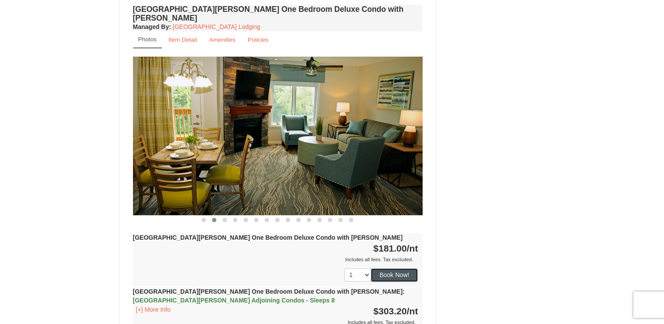
click at [403, 268] on button "Book Now!" at bounding box center [394, 274] width 47 height 13
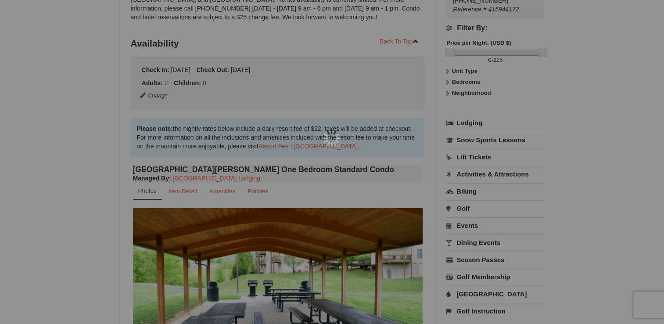
scroll to position [86, 0]
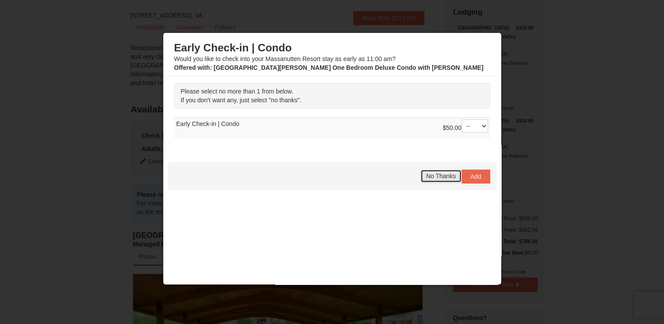
click at [434, 170] on button "No Thanks" at bounding box center [441, 175] width 41 height 13
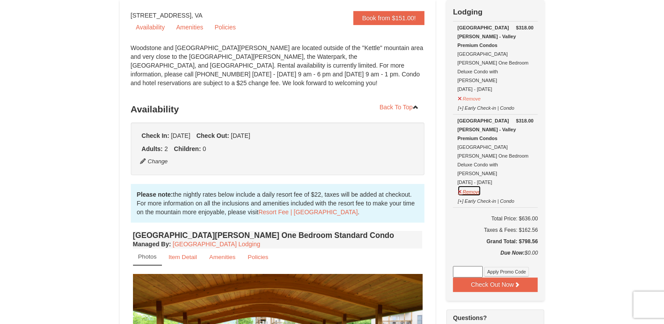
click at [470, 185] on button "Remove" at bounding box center [469, 190] width 24 height 11
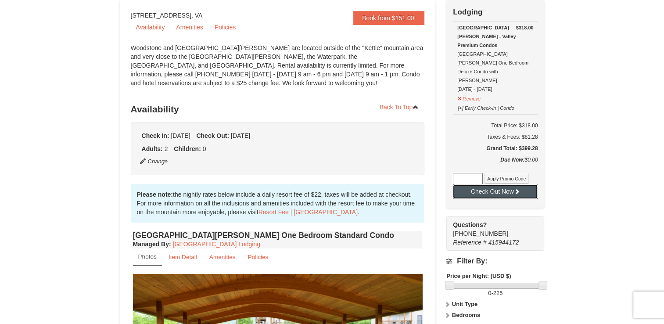
click at [481, 184] on button "Check Out Now" at bounding box center [495, 191] width 85 height 14
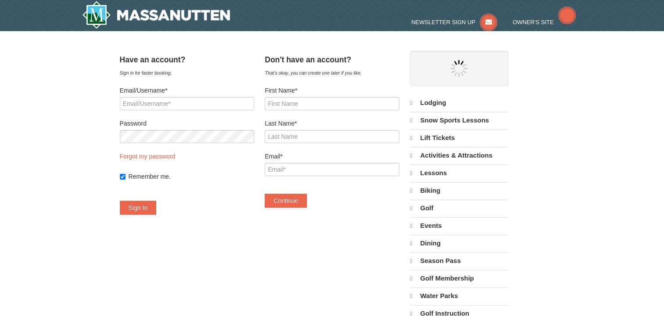
select select "9"
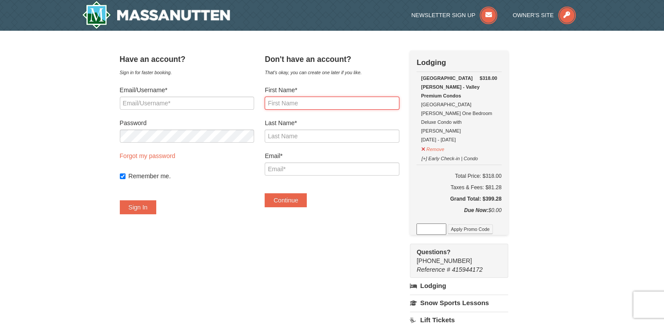
click at [365, 100] on input "First Name*" at bounding box center [332, 103] width 134 height 13
type input "emilie"
click at [355, 136] on input "Last Name*" at bounding box center [332, 135] width 134 height 13
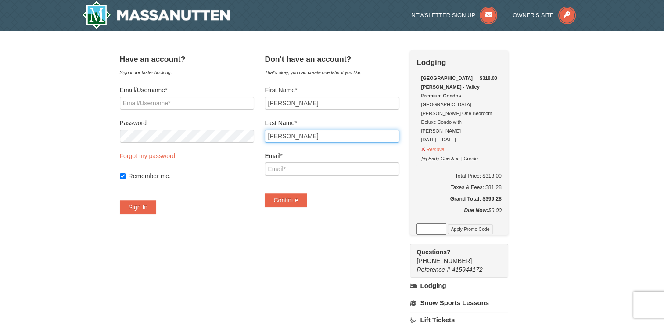
type input "hamilton"
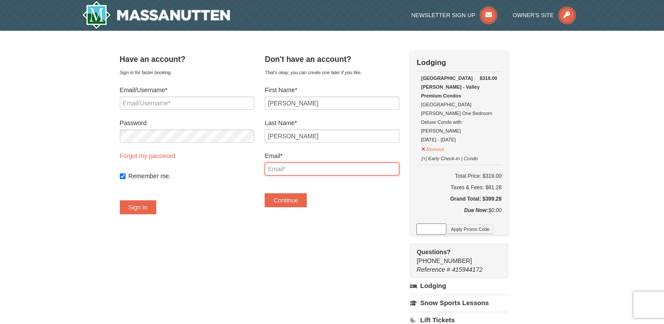
click at [352, 173] on input "Email*" at bounding box center [332, 168] width 134 height 13
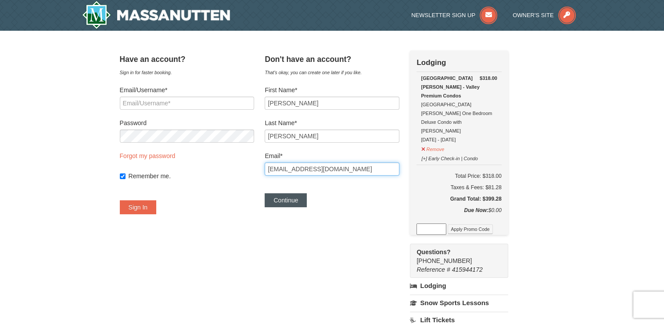
type input "skychannel1007@gmail.com"
click at [307, 196] on button "Continue" at bounding box center [286, 200] width 42 height 14
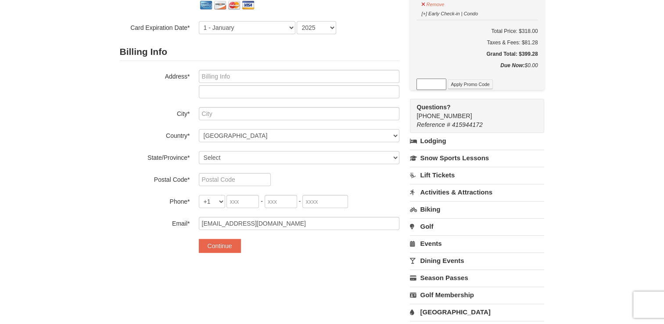
scroll to position [140, 0]
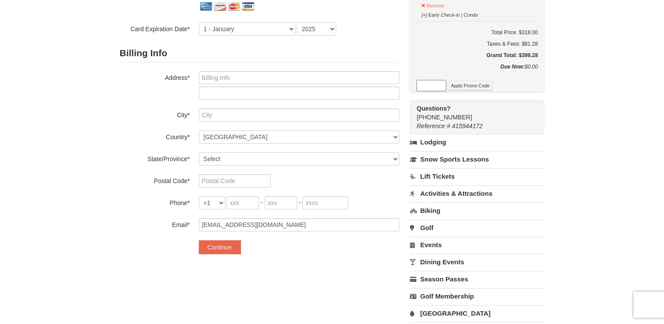
click at [453, 196] on link "Activities & Attractions" at bounding box center [477, 193] width 134 height 16
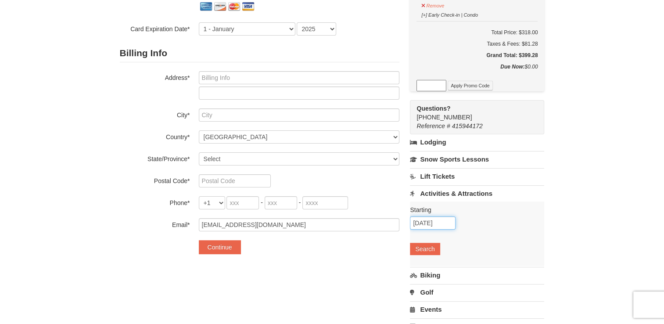
click at [440, 223] on input "[DATE]" at bounding box center [433, 222] width 46 height 13
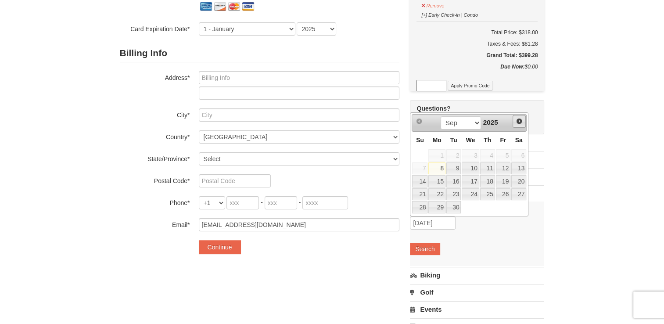
click at [518, 119] on span "Next" at bounding box center [519, 121] width 7 height 7
click at [442, 169] on link "6" at bounding box center [436, 168] width 17 height 12
type input "[DATE]"
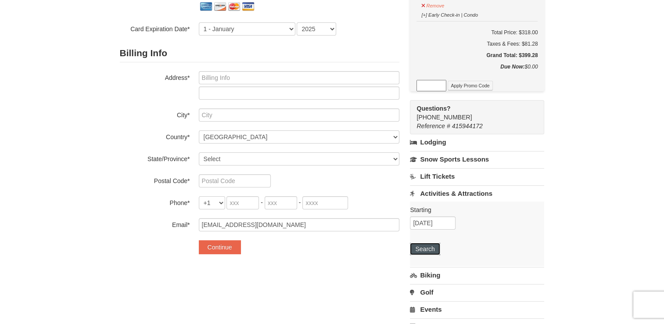
click at [424, 244] on button "Search" at bounding box center [425, 249] width 30 height 12
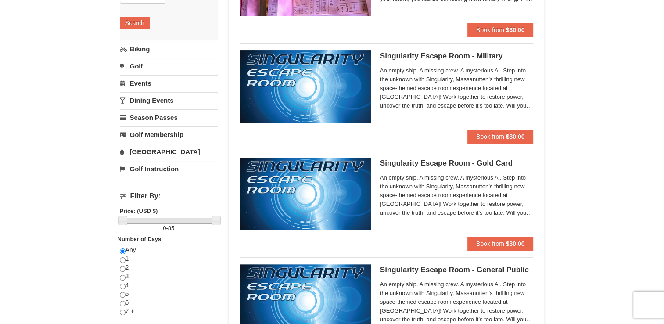
scroll to position [145, 0]
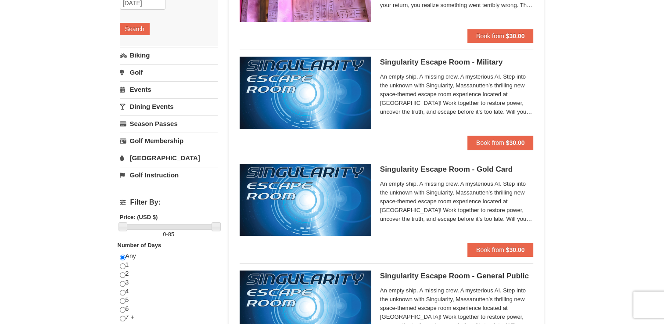
click at [164, 155] on link "[GEOGRAPHIC_DATA]" at bounding box center [169, 158] width 98 height 16
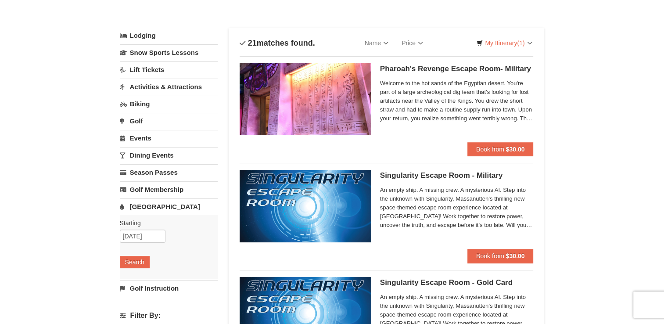
scroll to position [0, 0]
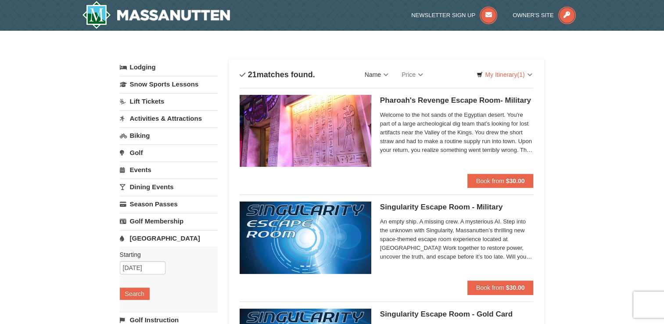
click at [375, 75] on link "Name" at bounding box center [376, 75] width 37 height 18
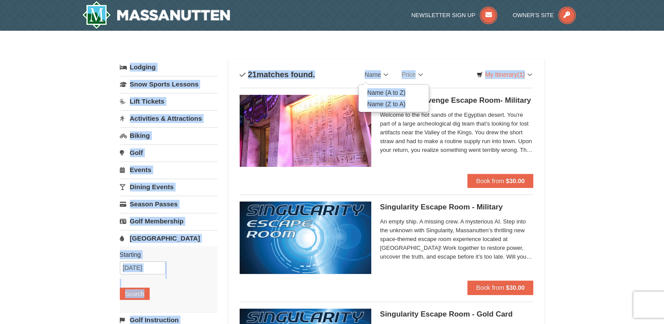
drag, startPoint x: 368, startPoint y: 43, endPoint x: 276, endPoint y: 101, distance: 109.2
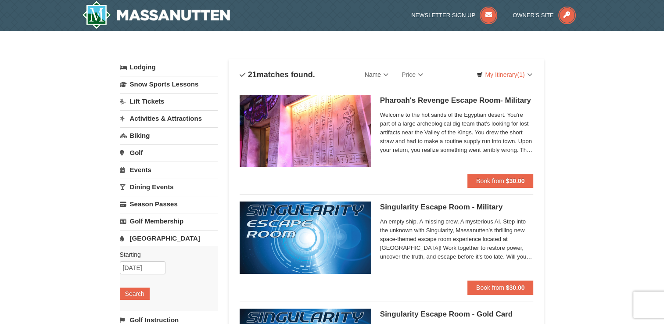
drag, startPoint x: 276, startPoint y: 101, endPoint x: 230, endPoint y: 51, distance: 67.4
click at [230, 51] on div "Categories List Filter My Itinerary (1) Check Out Now Lodging $318.00 [GEOGRAPH…" at bounding box center [332, 54] width 425 height 9
click at [190, 117] on link "Activities & Attractions" at bounding box center [169, 118] width 98 height 16
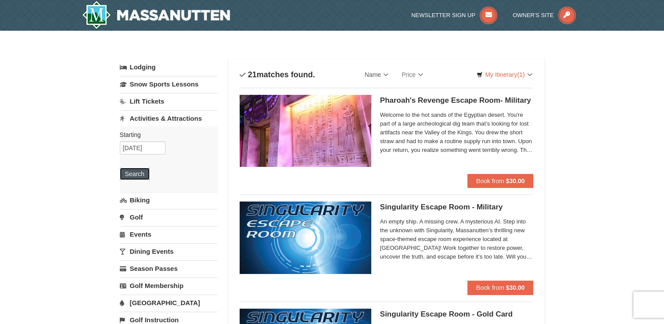
click at [141, 174] on button "Search" at bounding box center [135, 174] width 30 height 12
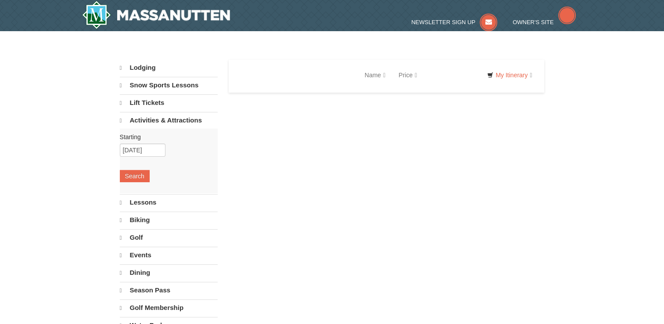
select select "9"
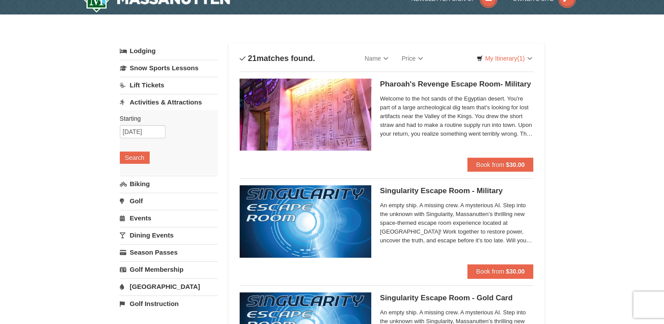
scroll to position [18, 0]
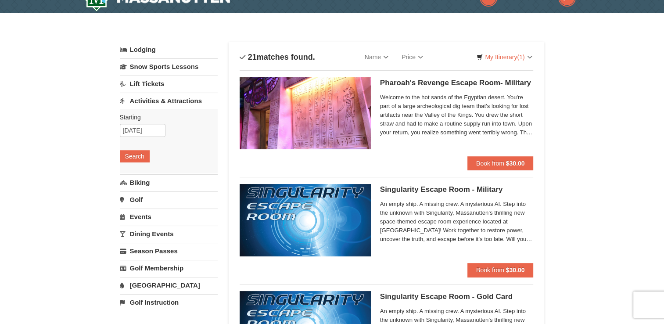
click at [152, 233] on link "Dining Events" at bounding box center [169, 234] width 98 height 16
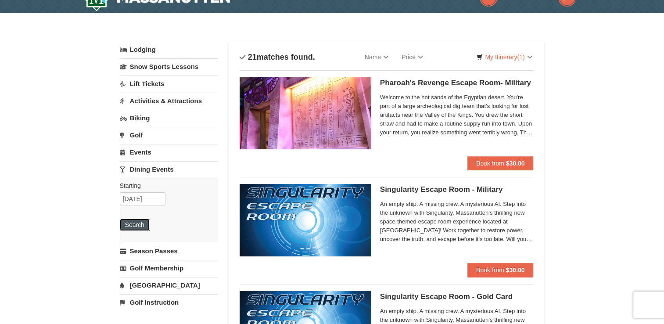
click at [139, 228] on button "Search" at bounding box center [135, 225] width 30 height 12
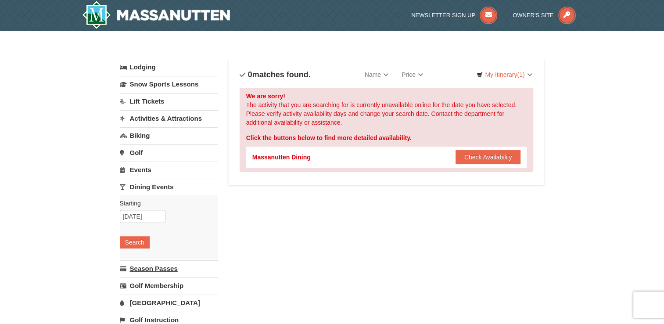
click at [137, 262] on link "Season Passes" at bounding box center [169, 268] width 98 height 16
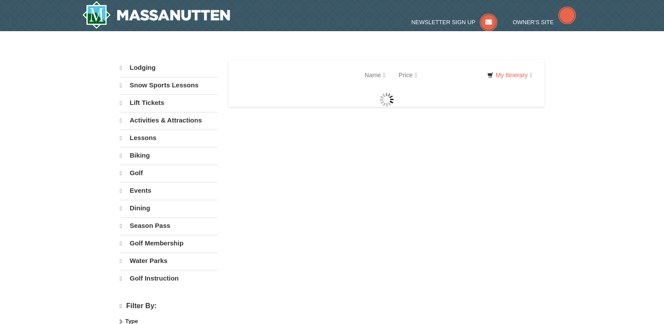
select select "9"
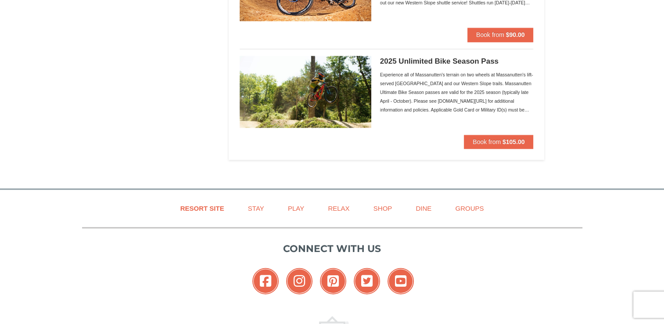
scroll to position [983, 0]
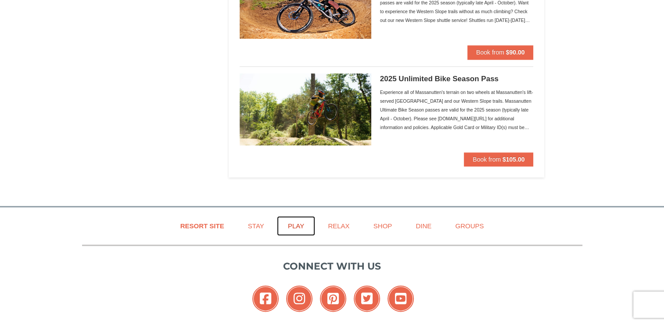
click at [300, 219] on link "Play" at bounding box center [296, 226] width 38 height 20
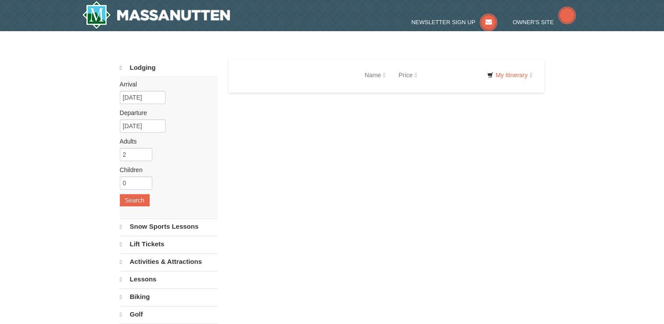
select select "9"
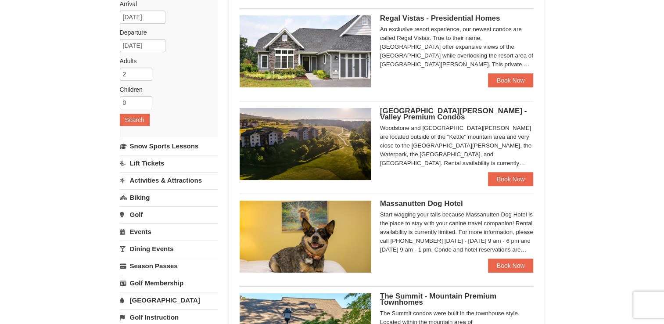
scroll to position [60, 0]
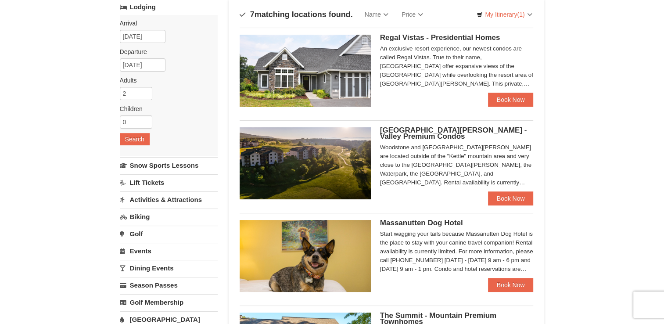
click at [458, 38] on span "Regal Vistas - Presidential Homes" at bounding box center [440, 37] width 120 height 8
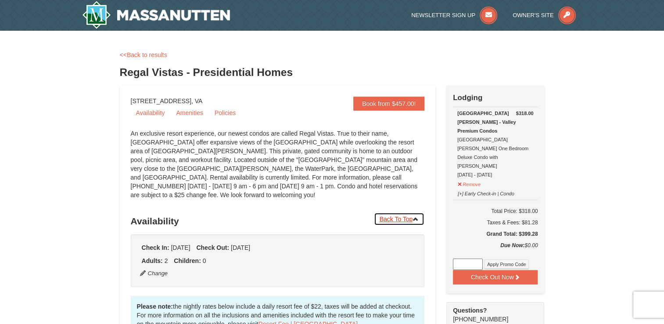
click at [402, 215] on link "Back To Top" at bounding box center [399, 218] width 51 height 13
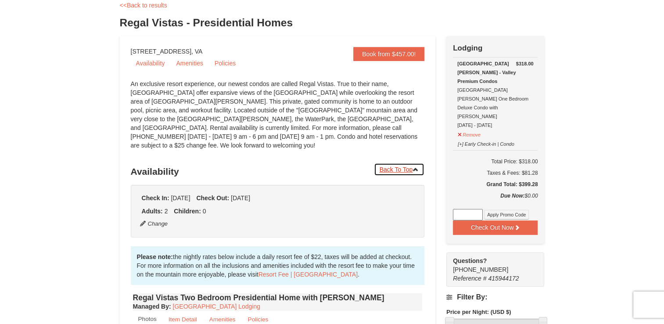
scroll to position [50, 0]
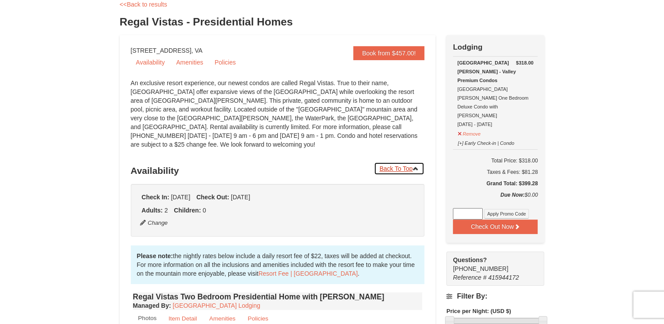
click at [399, 162] on link "Back To Top" at bounding box center [399, 168] width 51 height 13
click at [402, 162] on link "Back To Top" at bounding box center [399, 168] width 51 height 13
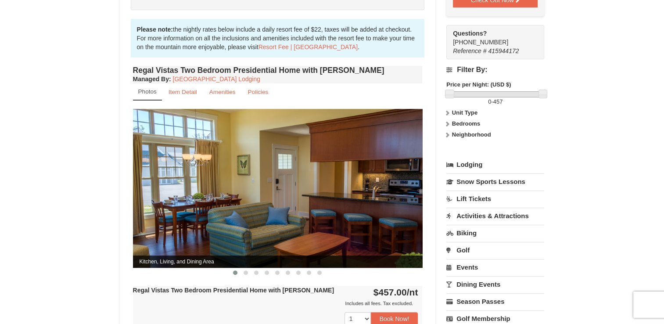
scroll to position [279, 0]
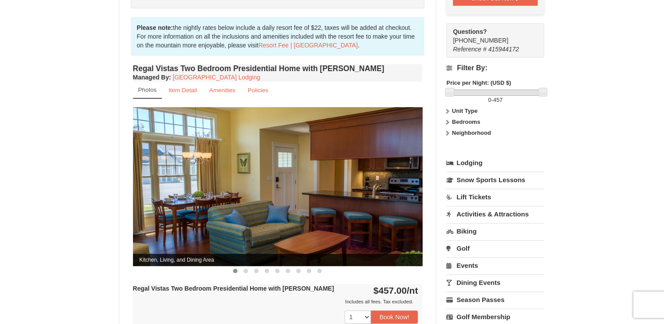
click at [410, 216] on img at bounding box center [278, 186] width 290 height 158
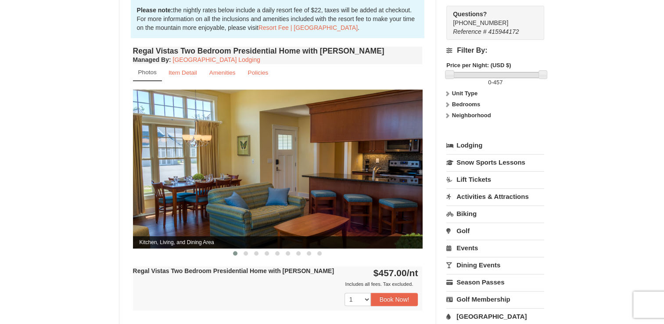
scroll to position [292, 0]
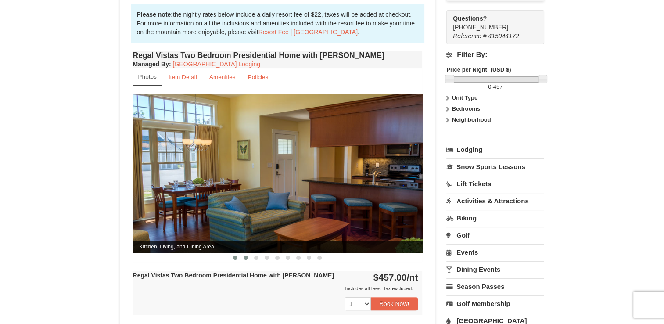
click at [242, 253] on button at bounding box center [246, 257] width 11 height 9
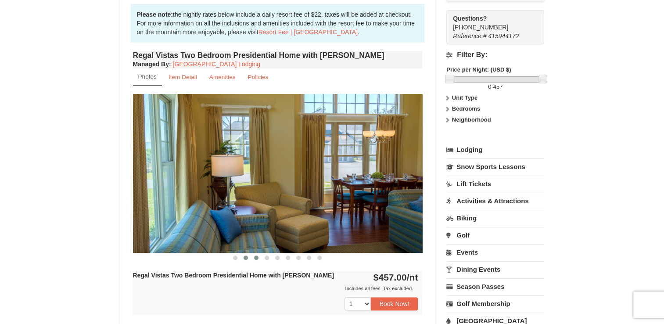
click at [254, 253] on button at bounding box center [256, 257] width 11 height 9
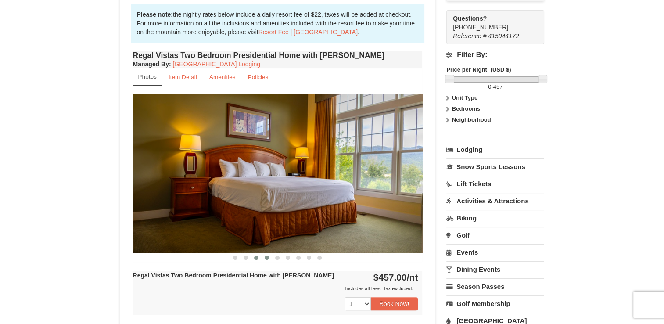
click at [265, 255] on span at bounding box center [267, 257] width 4 height 4
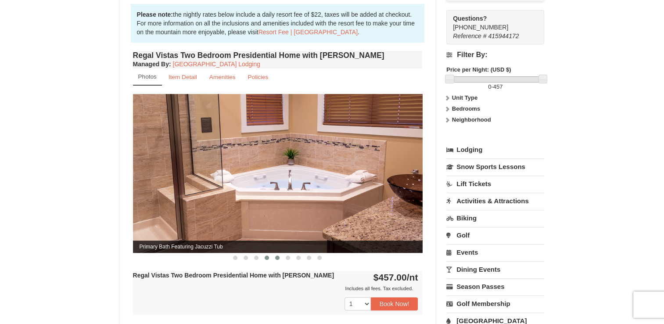
click at [277, 253] on button at bounding box center [277, 257] width 11 height 9
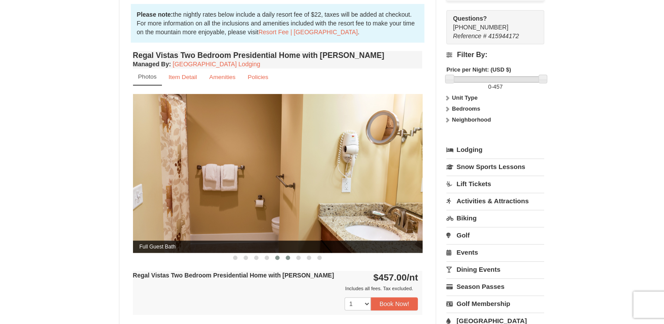
click at [287, 255] on span at bounding box center [288, 257] width 4 height 4
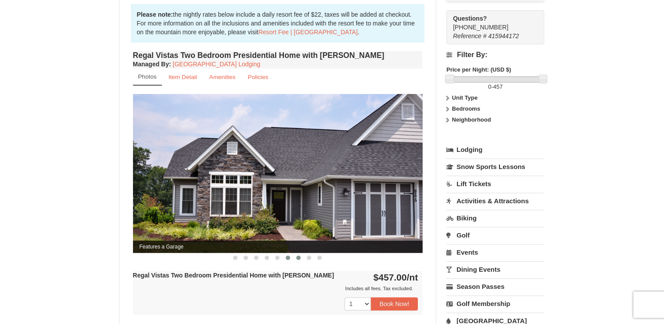
click at [298, 255] on span at bounding box center [298, 257] width 4 height 4
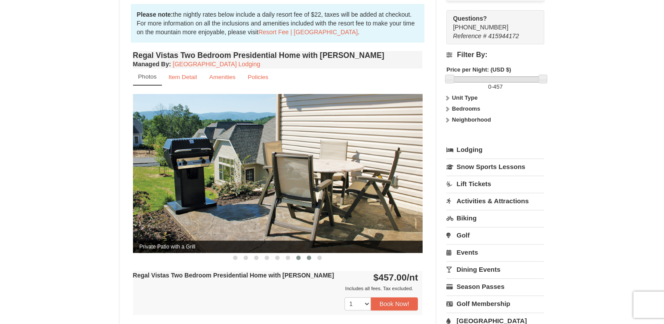
click at [306, 253] on button at bounding box center [309, 257] width 11 height 9
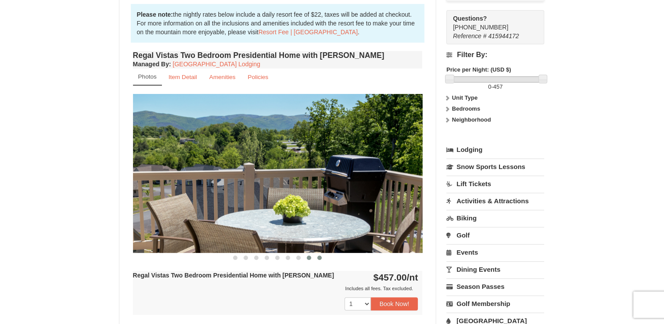
click at [320, 255] on span at bounding box center [319, 257] width 4 height 4
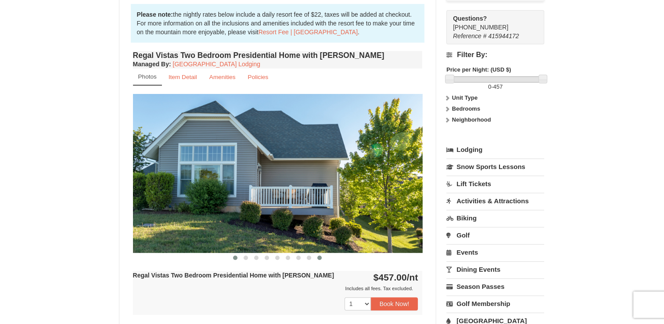
click at [236, 255] on span at bounding box center [235, 257] width 4 height 4
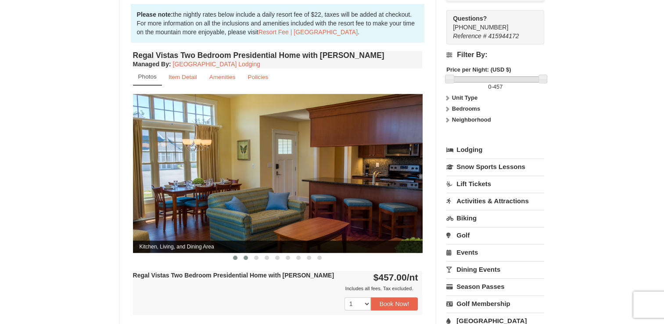
click at [242, 253] on button at bounding box center [246, 257] width 11 height 9
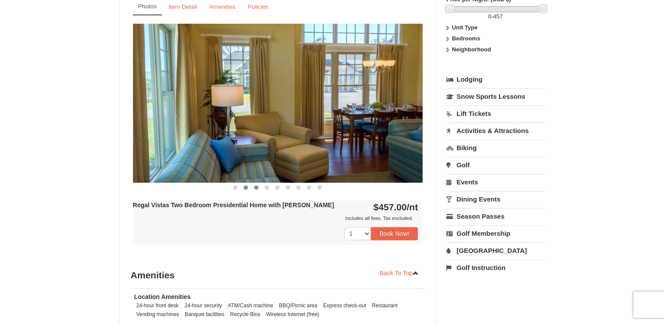
scroll to position [345, 0]
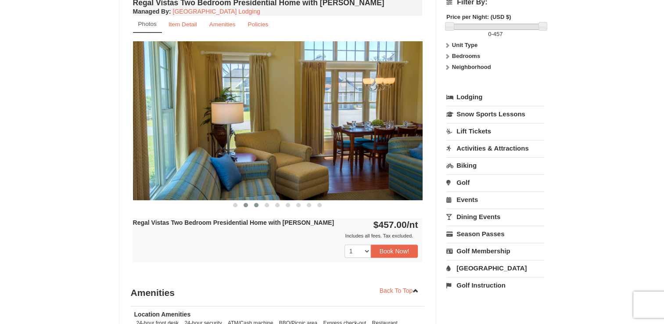
click at [256, 201] on button at bounding box center [256, 205] width 11 height 9
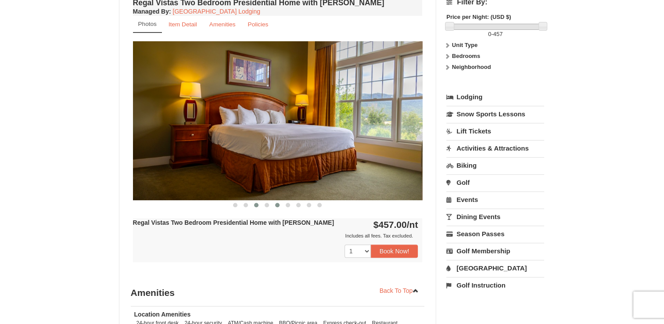
click at [274, 201] on button at bounding box center [277, 205] width 11 height 9
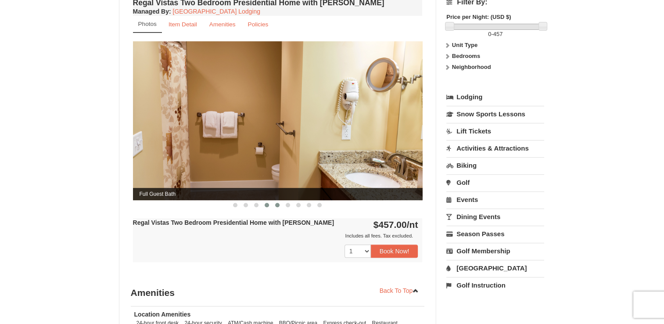
click at [265, 203] on span at bounding box center [267, 205] width 4 height 4
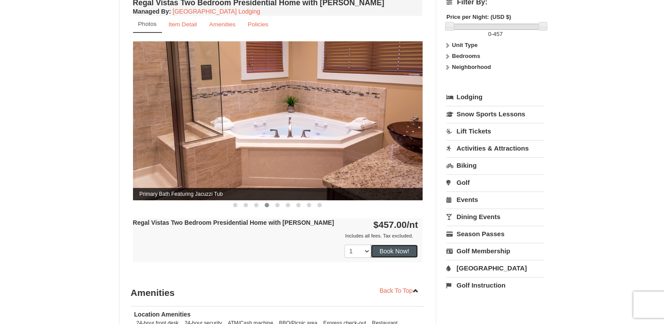
click at [414, 244] on button "Book Now!" at bounding box center [394, 250] width 47 height 13
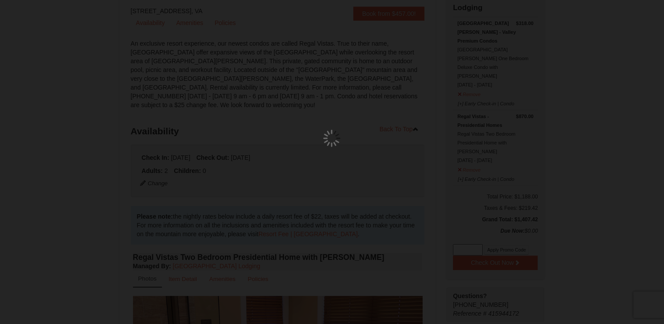
scroll to position [86, 0]
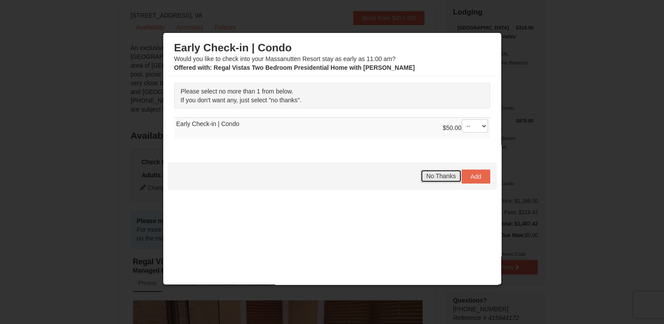
click at [443, 173] on span "No Thanks" at bounding box center [440, 176] width 29 height 7
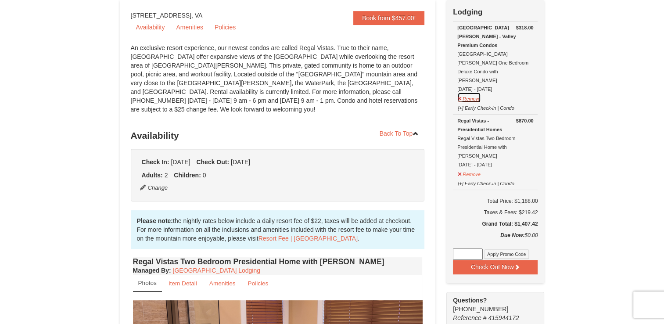
click at [476, 92] on button "Remove" at bounding box center [469, 97] width 24 height 11
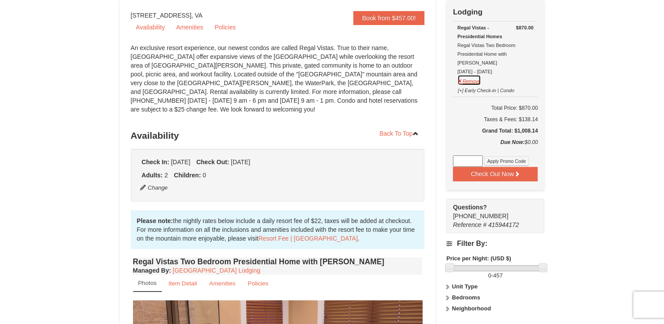
click at [478, 75] on button "Remove" at bounding box center [469, 80] width 24 height 11
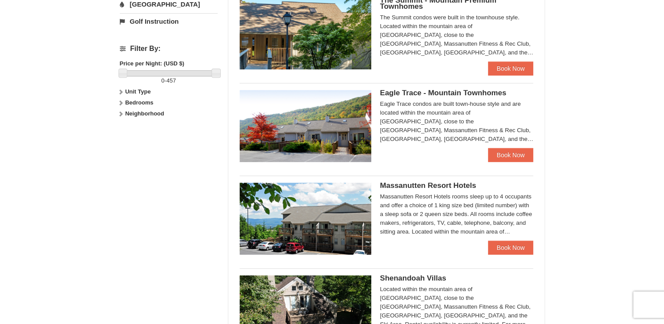
scroll to position [376, 0]
click at [457, 181] on div "Massanutten Resort Hotels Hotel Queen Room $132.00 Hotel King Room" at bounding box center [387, 214] width 294 height 79
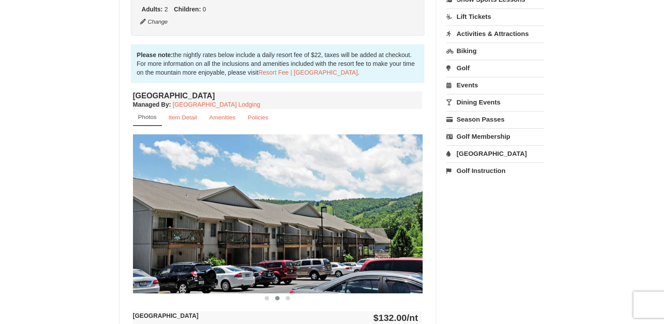
scroll to position [189, 0]
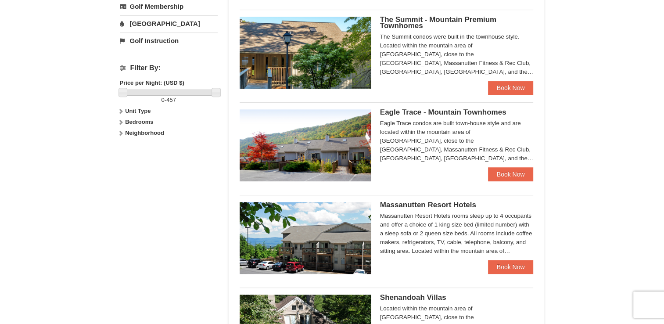
scroll to position [376, 0]
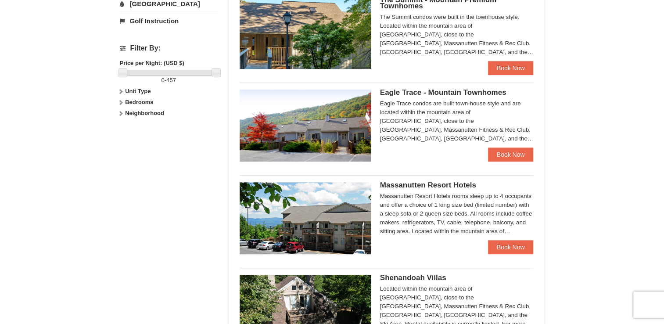
click at [509, 172] on ul "Regal Vistas - Presidential Homes Regal Vistas Two Bedroom Presidential Home wi…" at bounding box center [387, 36] width 294 height 648
click at [504, 154] on link "Book Now" at bounding box center [511, 154] width 46 height 14
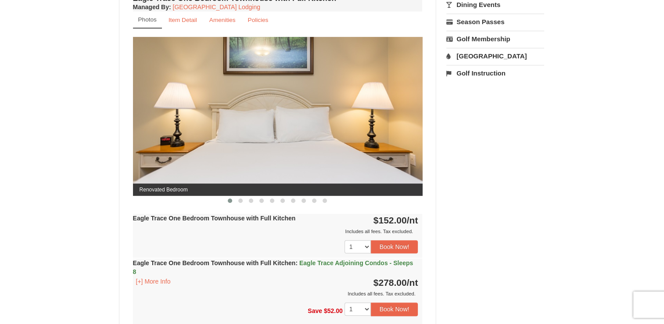
scroll to position [341, 0]
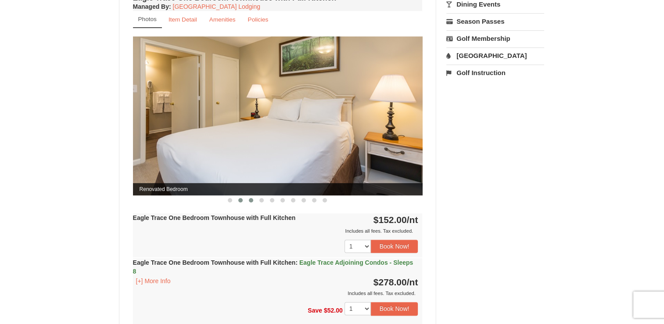
click at [249, 200] on span at bounding box center [251, 200] width 4 height 4
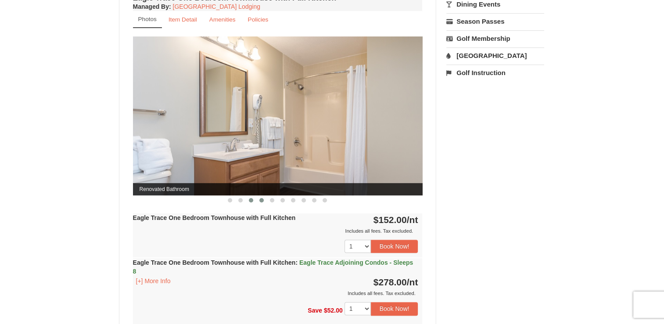
click at [263, 199] on span at bounding box center [261, 200] width 4 height 4
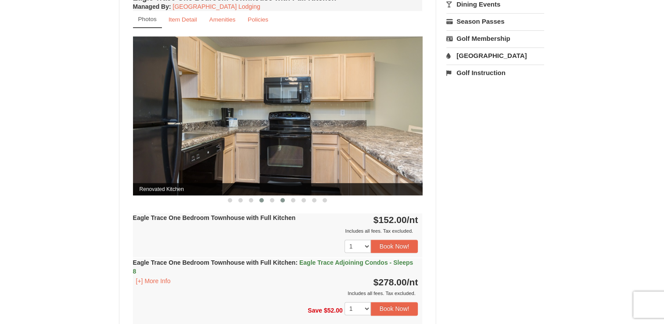
click at [281, 199] on span at bounding box center [282, 200] width 4 height 4
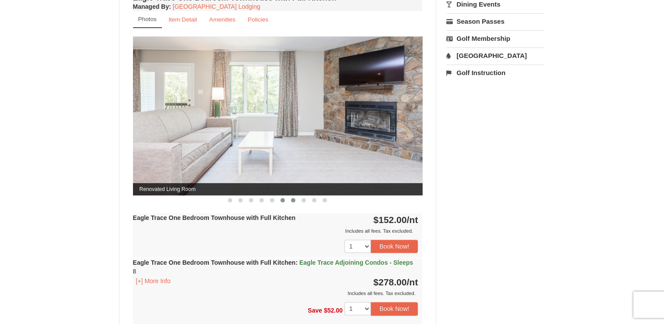
click at [290, 201] on button at bounding box center [293, 200] width 11 height 9
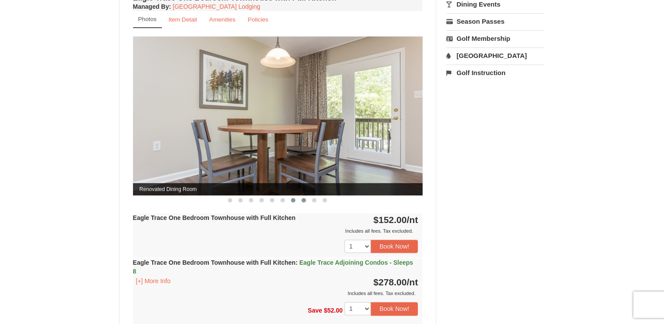
click at [305, 201] on button at bounding box center [303, 200] width 11 height 9
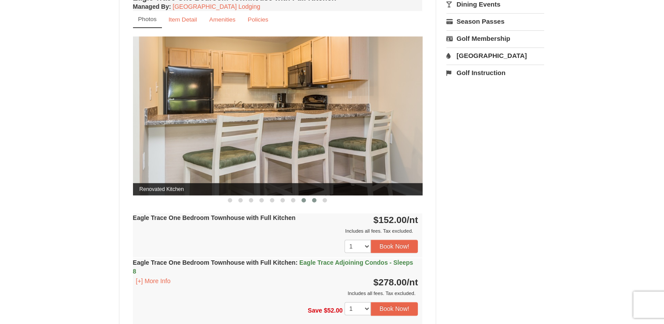
click at [310, 201] on button at bounding box center [314, 200] width 11 height 9
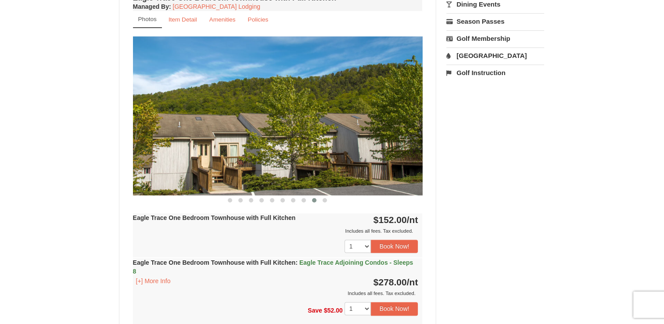
click at [319, 200] on button at bounding box center [314, 200] width 11 height 9
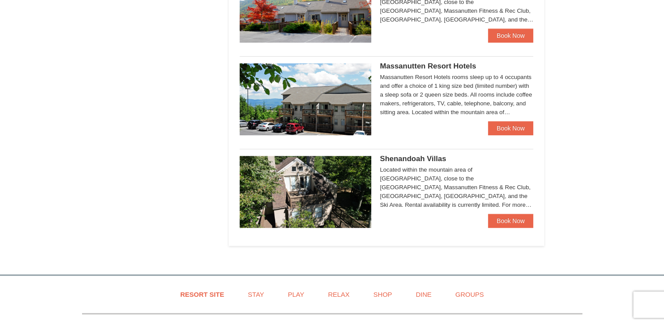
scroll to position [515, 0]
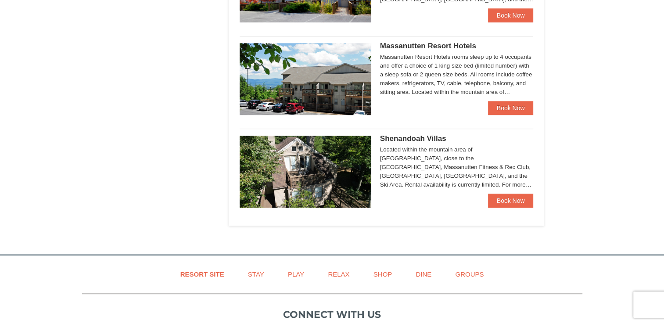
click at [363, 160] on img at bounding box center [306, 172] width 132 height 72
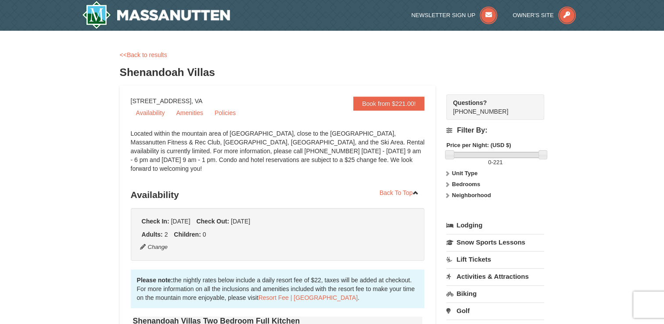
click at [369, 244] on div "Check In: Monday Oct 6, 2025 Check Out: Wednesday Oct 8, 2025 Adults: 2 Childre…" at bounding box center [278, 234] width 294 height 53
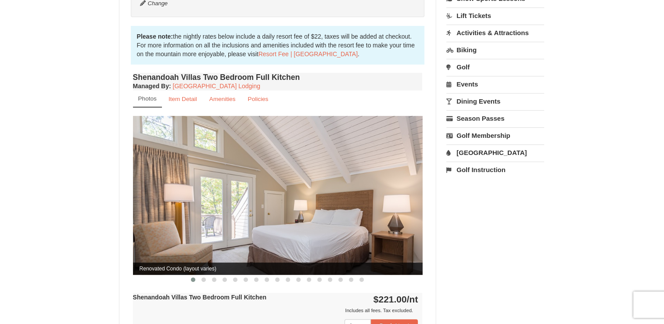
scroll to position [243, 0]
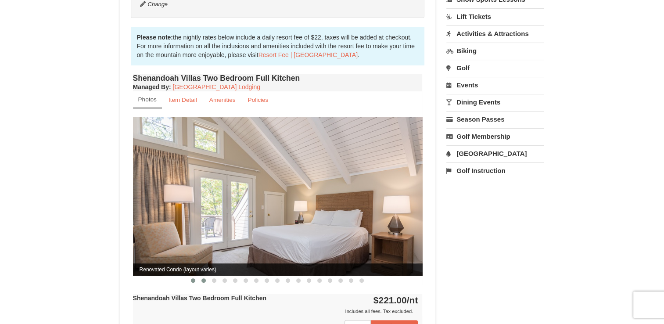
click at [203, 278] on span at bounding box center [203, 280] width 4 height 4
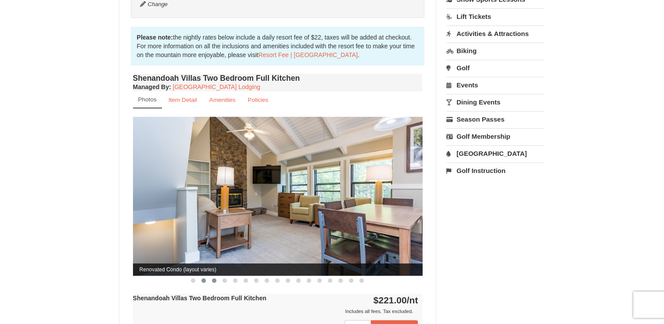
click at [212, 276] on button at bounding box center [214, 280] width 11 height 9
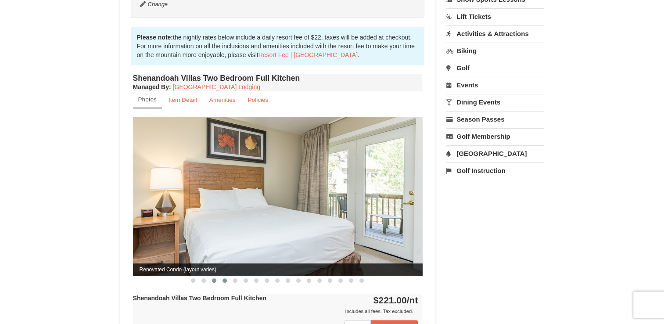
click at [224, 276] on button at bounding box center [224, 280] width 11 height 9
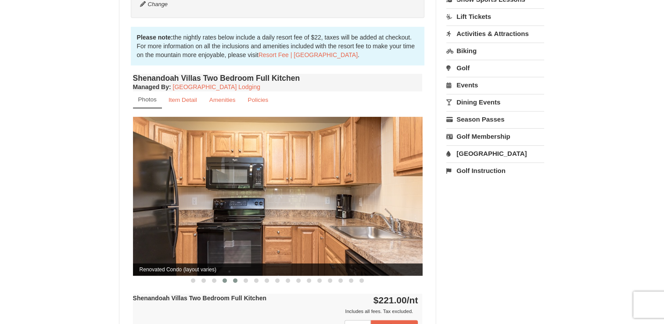
click at [230, 276] on button at bounding box center [235, 280] width 11 height 9
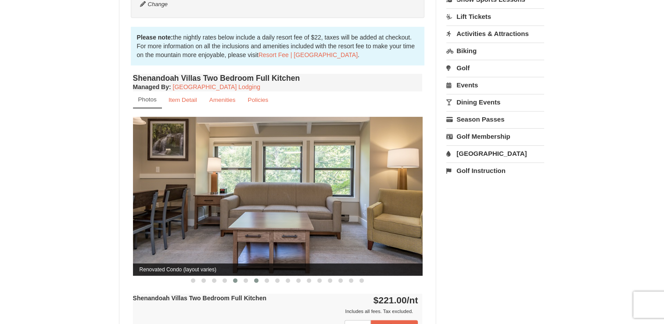
drag, startPoint x: 244, startPoint y: 273, endPoint x: 256, endPoint y: 273, distance: 11.9
click at [256, 276] on div at bounding box center [278, 280] width 290 height 9
click at [256, 276] on button at bounding box center [256, 280] width 11 height 9
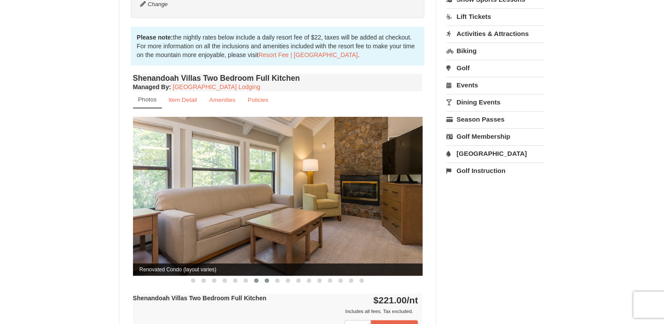
click at [264, 276] on button at bounding box center [267, 280] width 11 height 9
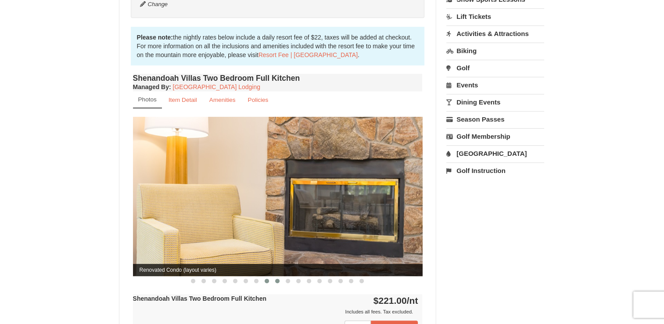
click at [272, 277] on button at bounding box center [277, 281] width 11 height 9
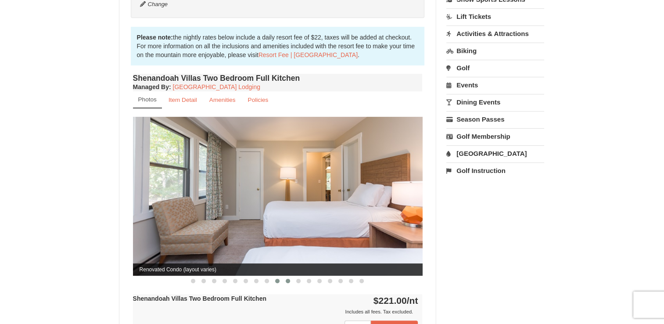
click at [289, 277] on button at bounding box center [288, 281] width 11 height 9
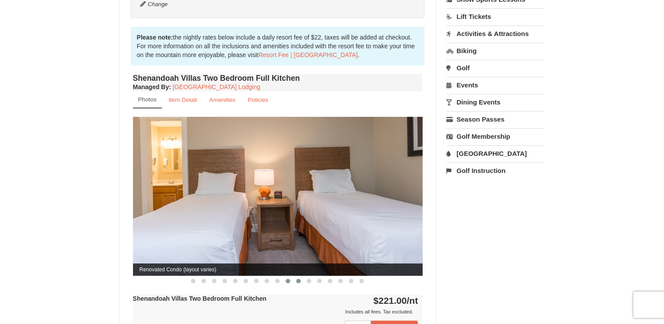
click at [298, 279] on span at bounding box center [298, 281] width 4 height 4
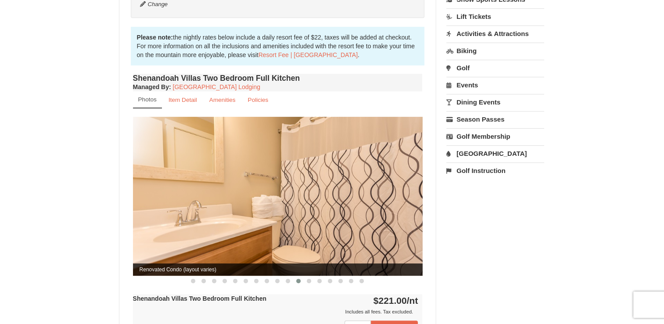
click at [302, 277] on button at bounding box center [298, 281] width 11 height 9
click at [308, 279] on span at bounding box center [309, 281] width 4 height 4
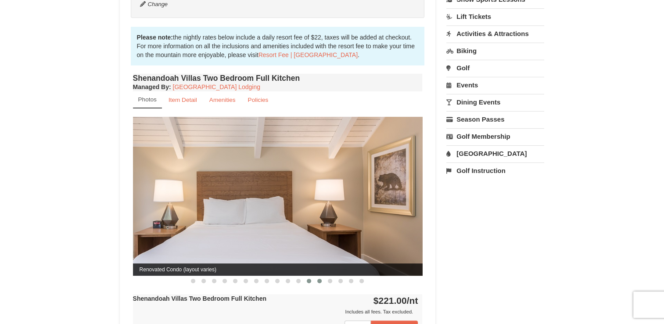
click at [320, 279] on span at bounding box center [319, 281] width 4 height 4
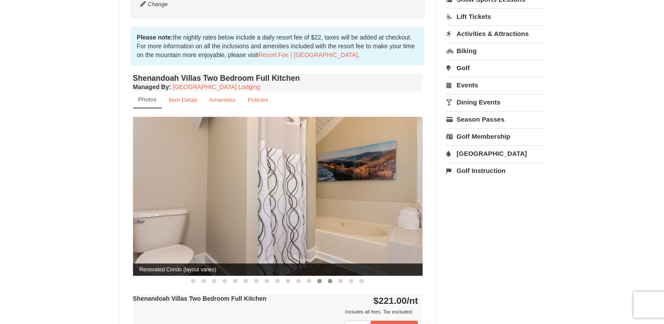
click at [326, 277] on button at bounding box center [330, 281] width 11 height 9
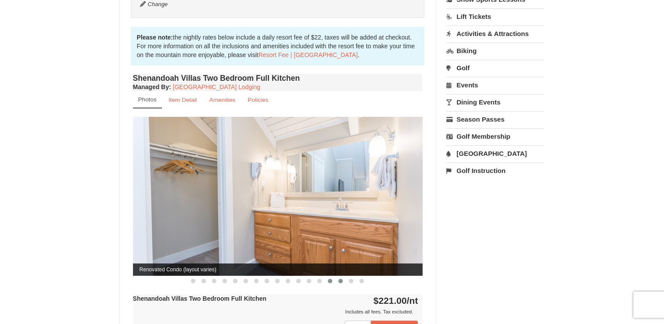
click at [335, 277] on button at bounding box center [340, 281] width 11 height 9
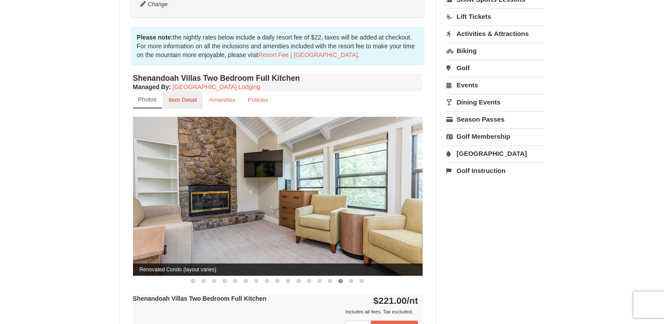
click at [183, 97] on small "Item Detail" at bounding box center [183, 100] width 29 height 7
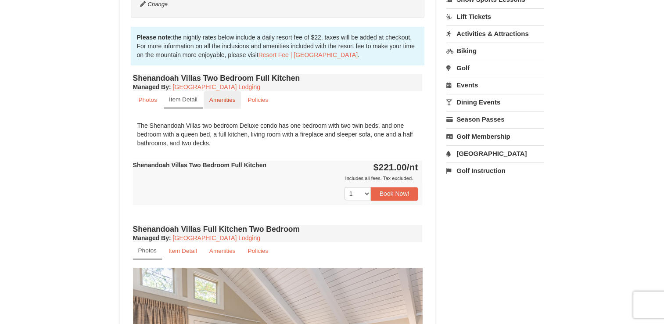
click at [213, 97] on small "Amenities" at bounding box center [222, 100] width 26 height 7
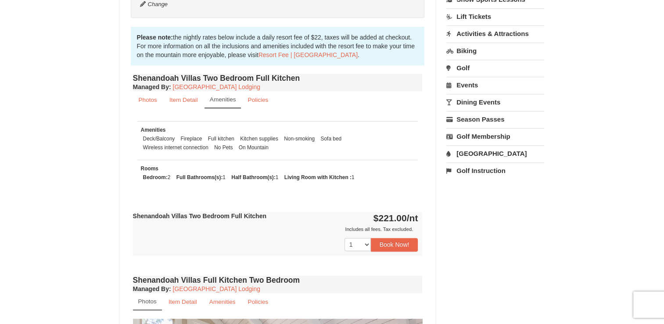
click at [328, 241] on div "1 2 3 4 5 6 7 Book Now!" at bounding box center [278, 245] width 290 height 22
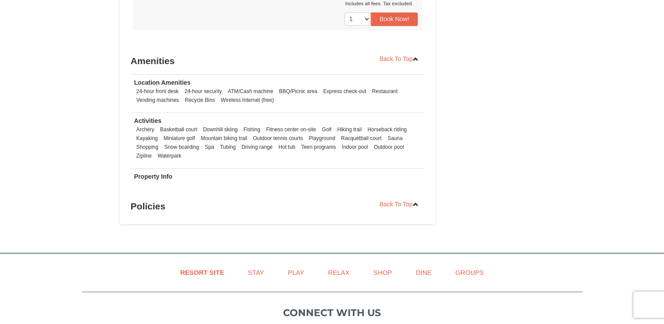
scroll to position [1036, 0]
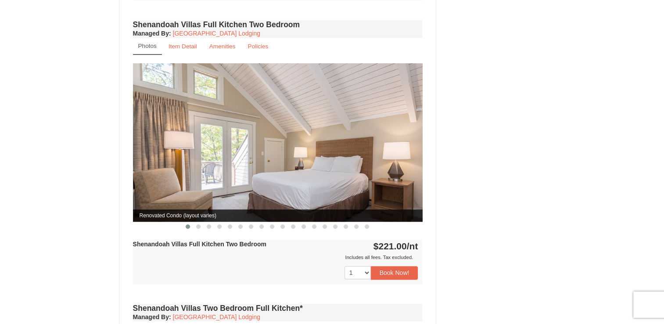
scroll to position [502, 0]
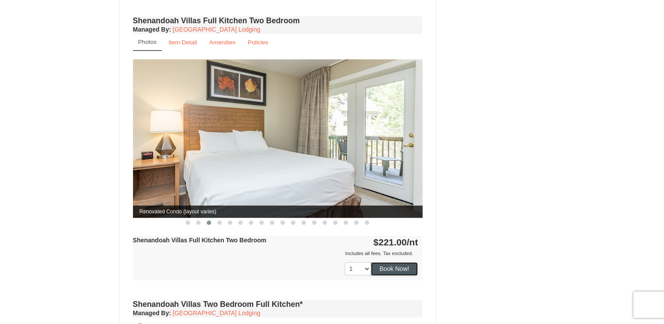
click at [407, 262] on button "Book Now!" at bounding box center [394, 268] width 47 height 13
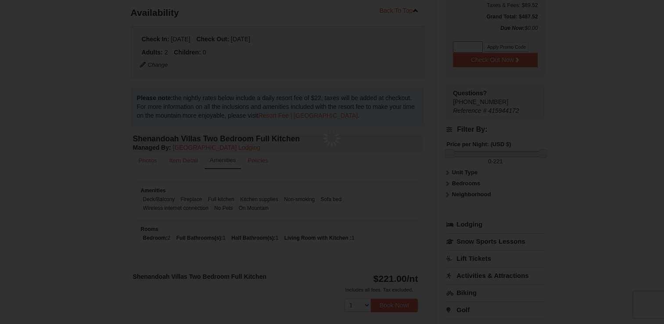
scroll to position [86, 0]
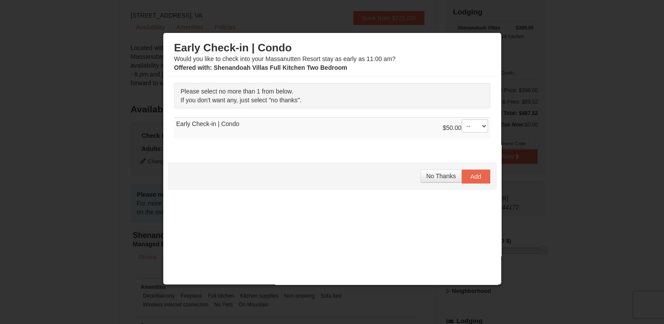
click at [434, 184] on div "No Thanks Add" at bounding box center [332, 176] width 329 height 27
click at [437, 180] on button "No Thanks" at bounding box center [441, 175] width 41 height 13
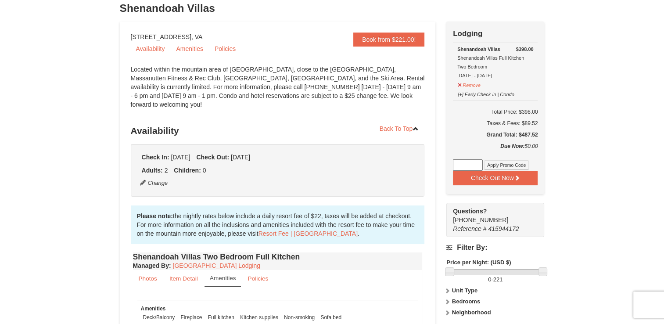
scroll to position [64, 0]
click at [516, 177] on icon at bounding box center [517, 178] width 6 height 6
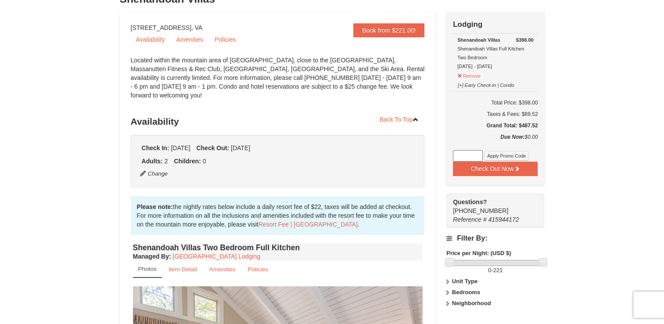
scroll to position [64, 0]
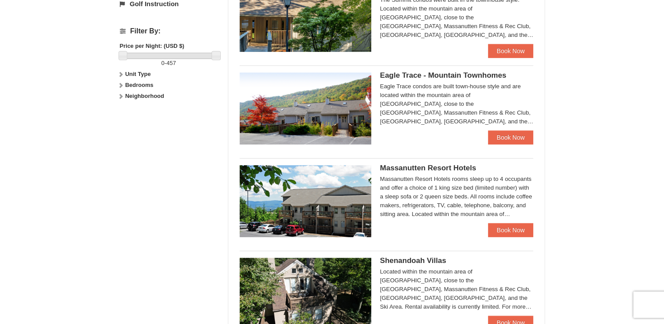
scroll to position [390, 0]
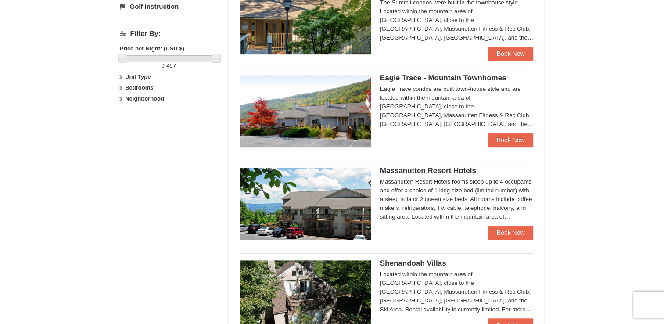
click at [436, 79] on span "Eagle Trace - Mountain Townhomes" at bounding box center [443, 78] width 126 height 8
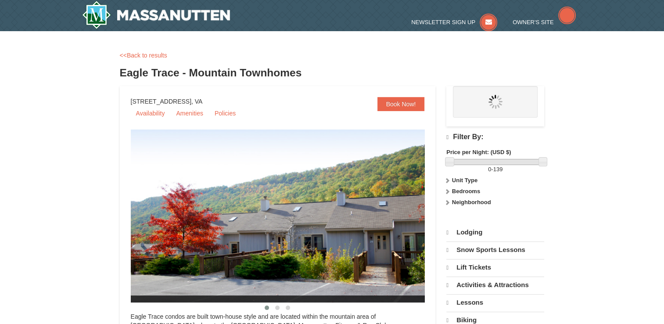
select select "9"
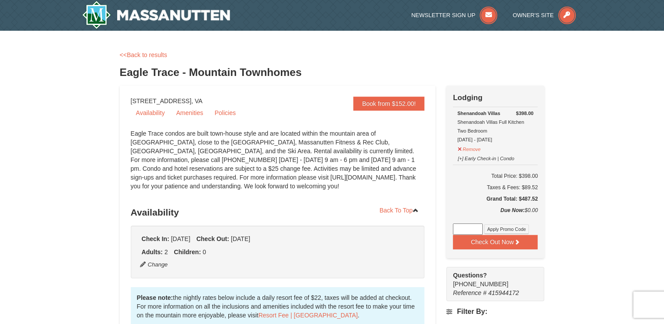
click at [216, 232] on div "Check In: [DATE] Check Out: [DATE] Adults: 2 Children: 0 Change" at bounding box center [278, 252] width 294 height 53
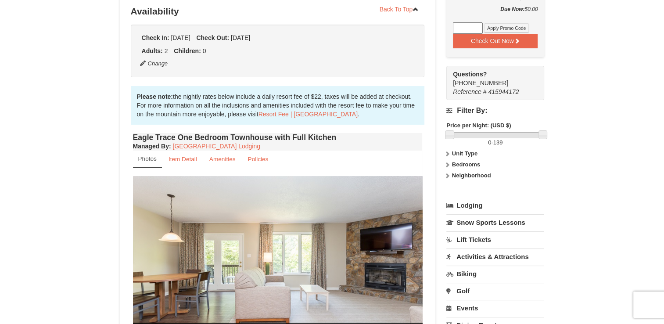
scroll to position [198, 0]
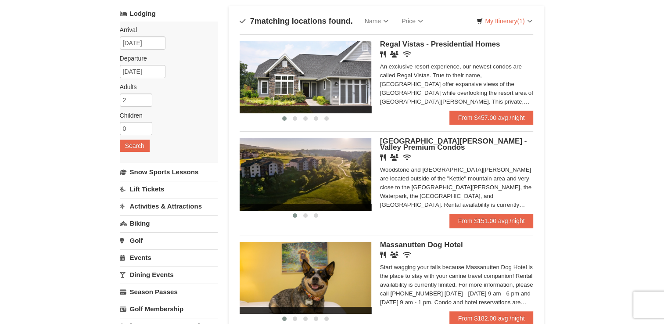
scroll to position [90, 0]
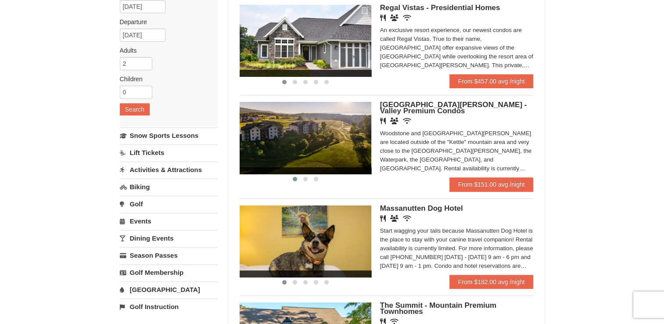
click at [410, 109] on h5 "[GEOGRAPHIC_DATA][PERSON_NAME] - Valley Premium Condos" at bounding box center [457, 108] width 154 height 12
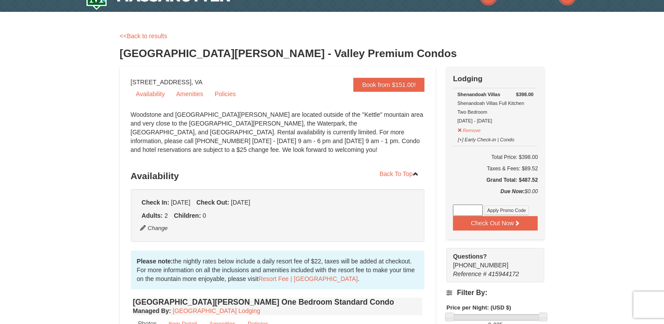
scroll to position [18, 0]
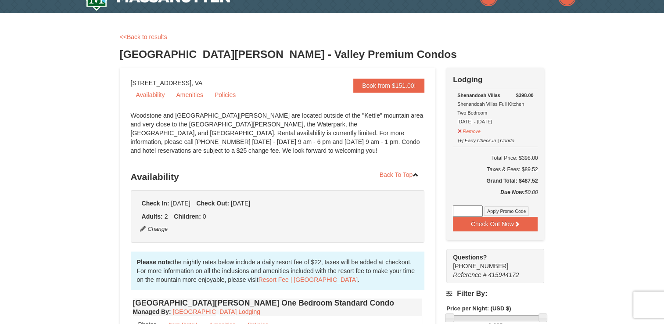
click at [471, 105] on div "Shenandoah Villas Shenandoah Villas Full Kitchen Two Bedroom [DATE] - [DATE]" at bounding box center [495, 108] width 76 height 35
click at [459, 98] on div "Shenandoah Villas Shenandoah Villas Full Kitchen Two Bedroom [DATE] - [DATE]" at bounding box center [495, 108] width 76 height 35
click at [465, 95] on strong "Shenandoah Villas" at bounding box center [478, 95] width 43 height 5
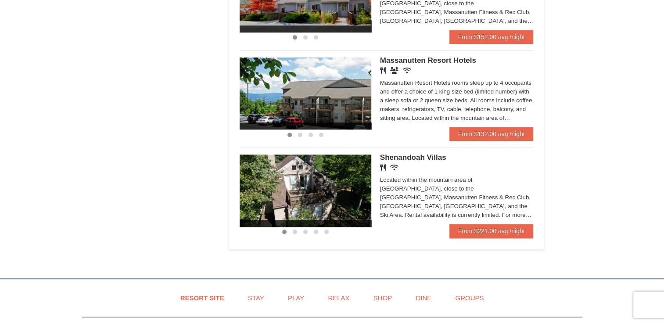
scroll to position [533, 0]
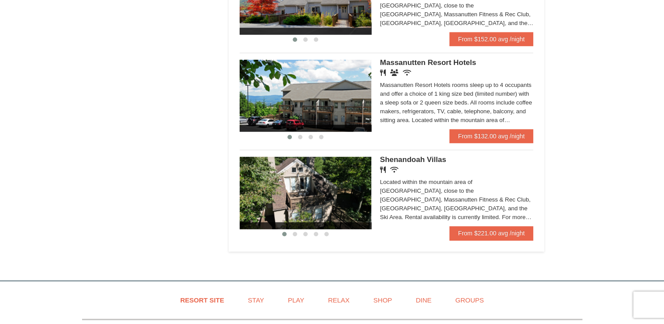
click at [406, 158] on div "Renovated Bedroom Renovated Living & Dining Room Renovated Bedroom Renovated Li…" at bounding box center [387, 191] width 294 height 83
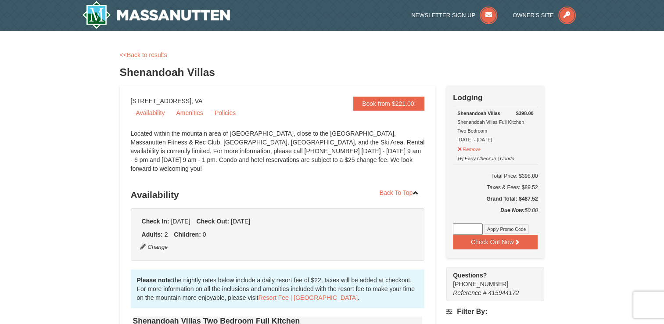
click at [192, 234] on div "Check In: [DATE] Check Out: [DATE] Adults: 2 Children: 0 Change" at bounding box center [278, 234] width 294 height 53
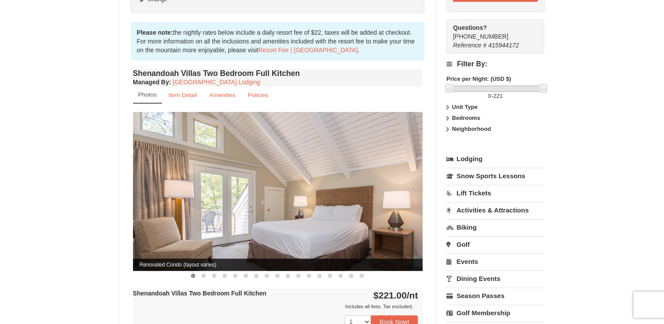
scroll to position [248, 0]
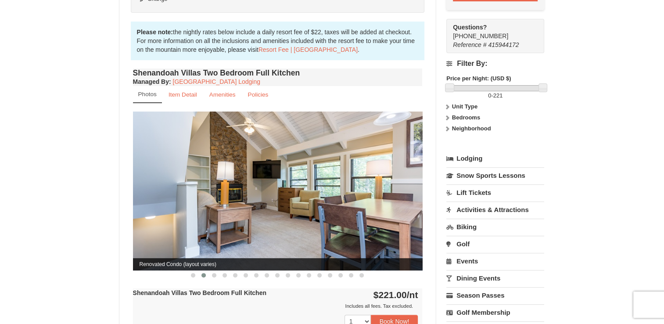
click at [475, 162] on link "Lodging" at bounding box center [495, 159] width 98 height 16
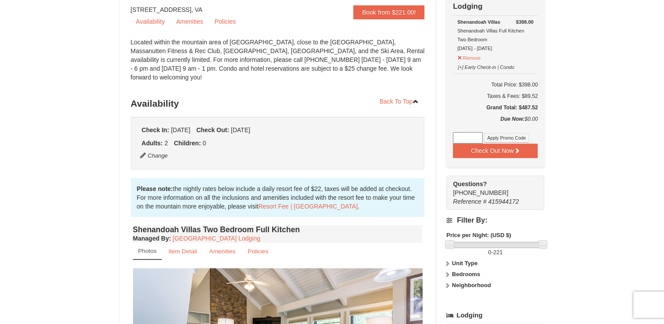
scroll to position [13, 0]
